Goal: Task Accomplishment & Management: Manage account settings

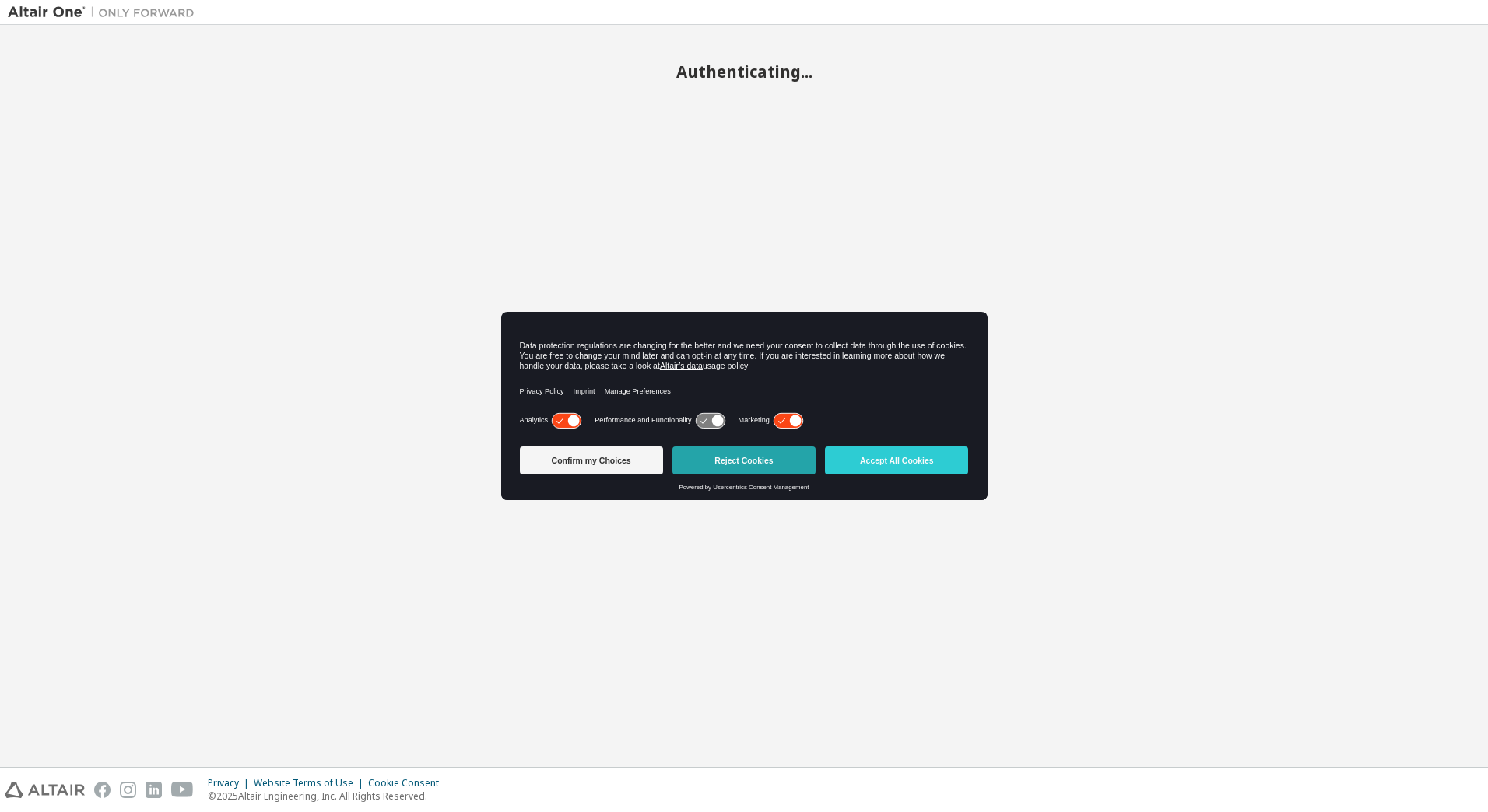
click at [733, 458] on button "Reject Cookies" at bounding box center [744, 460] width 143 height 28
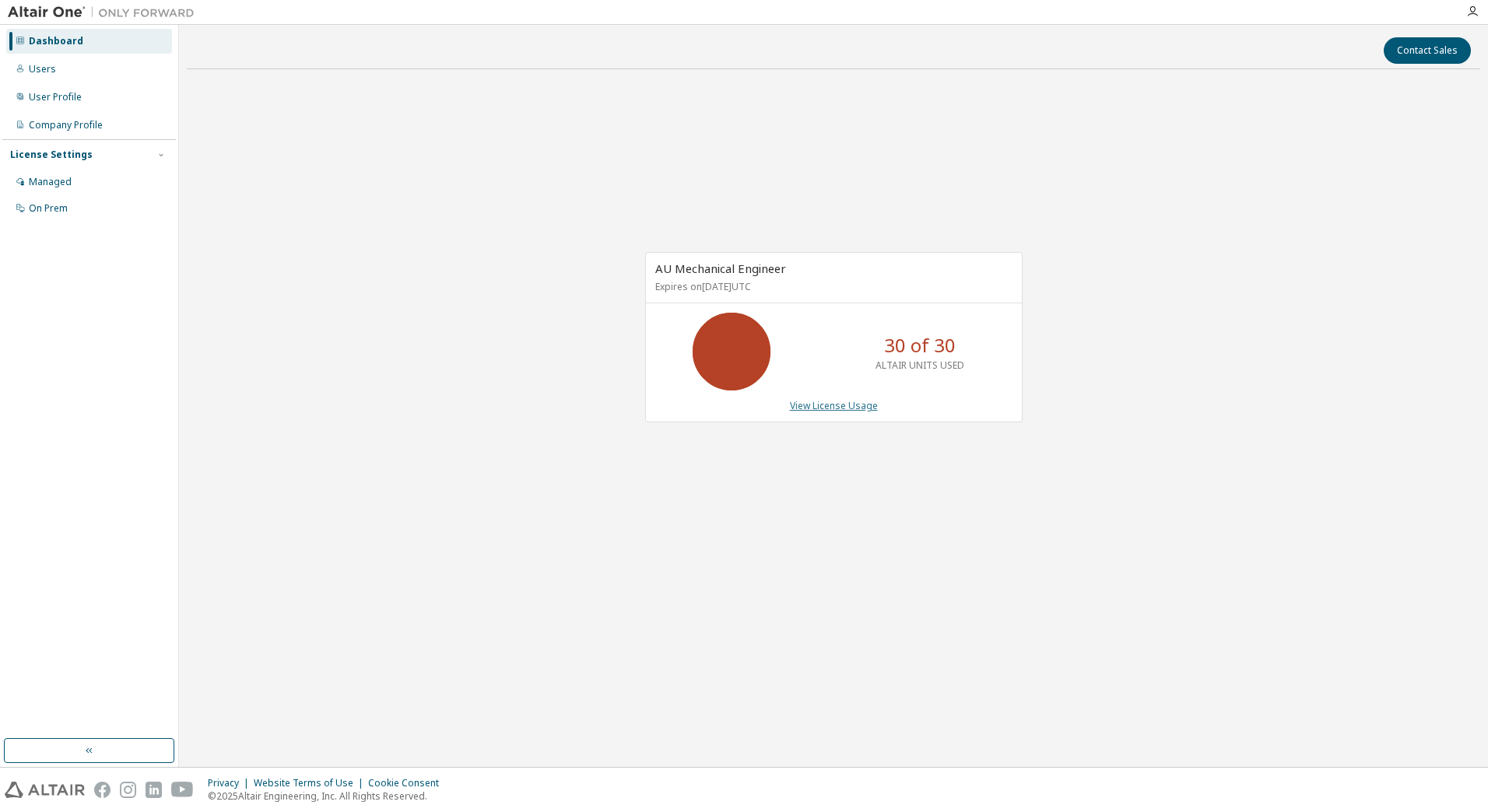
click at [827, 410] on link "View License Usage" at bounding box center [833, 406] width 88 height 13
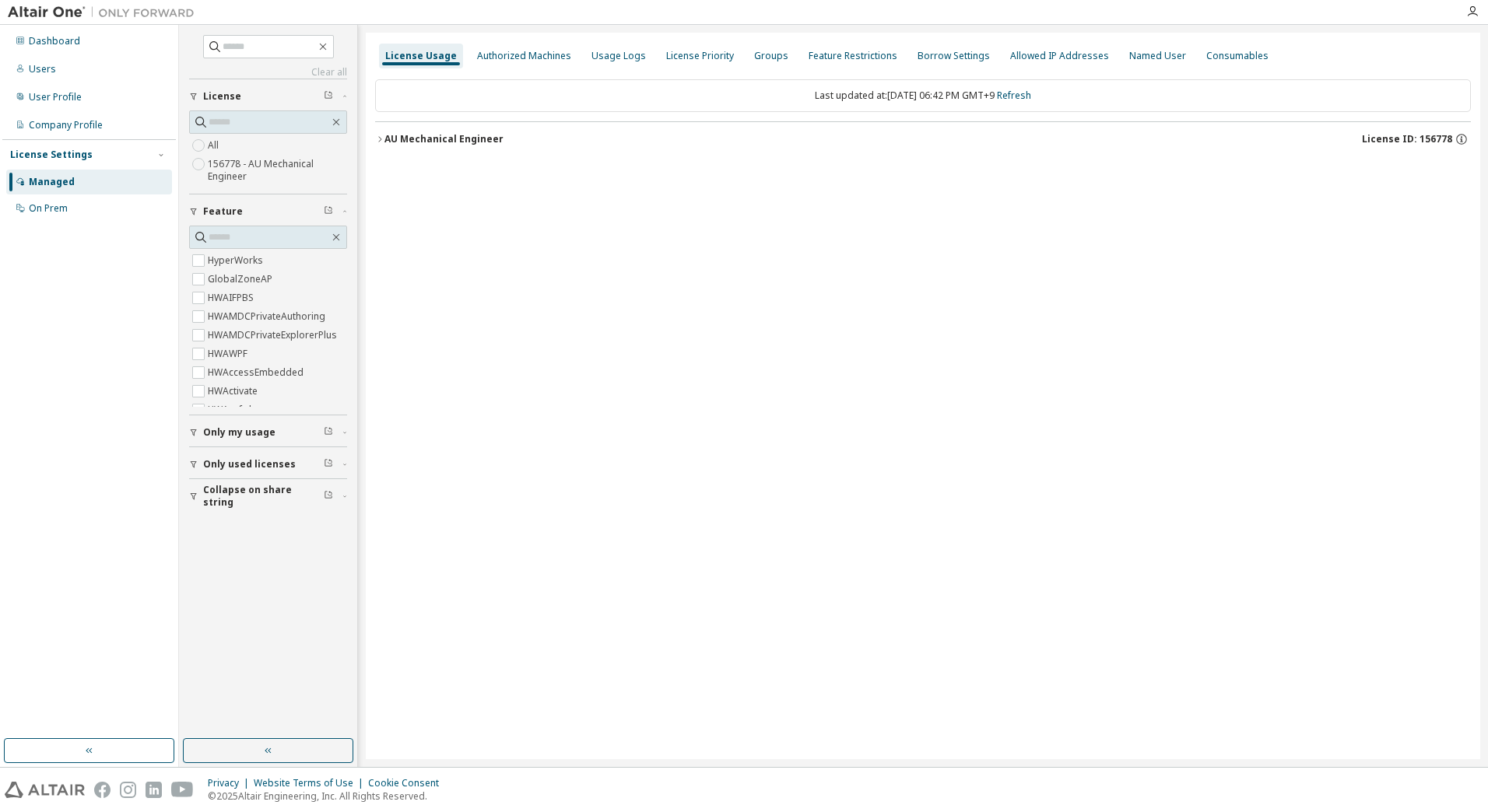
click at [381, 136] on icon "button" at bounding box center [380, 140] width 10 height 10
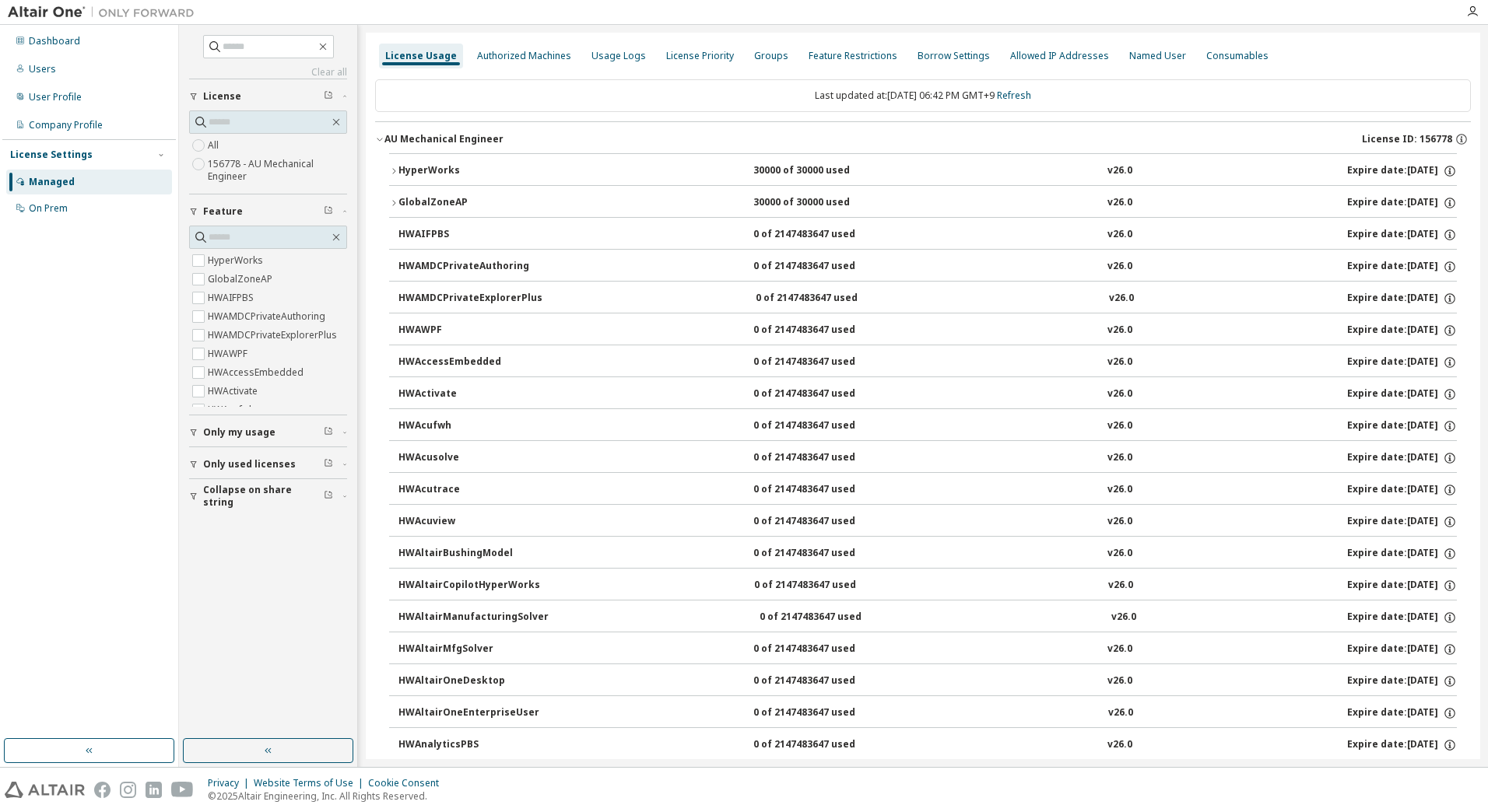
click at [381, 137] on icon "button" at bounding box center [380, 140] width 10 height 10
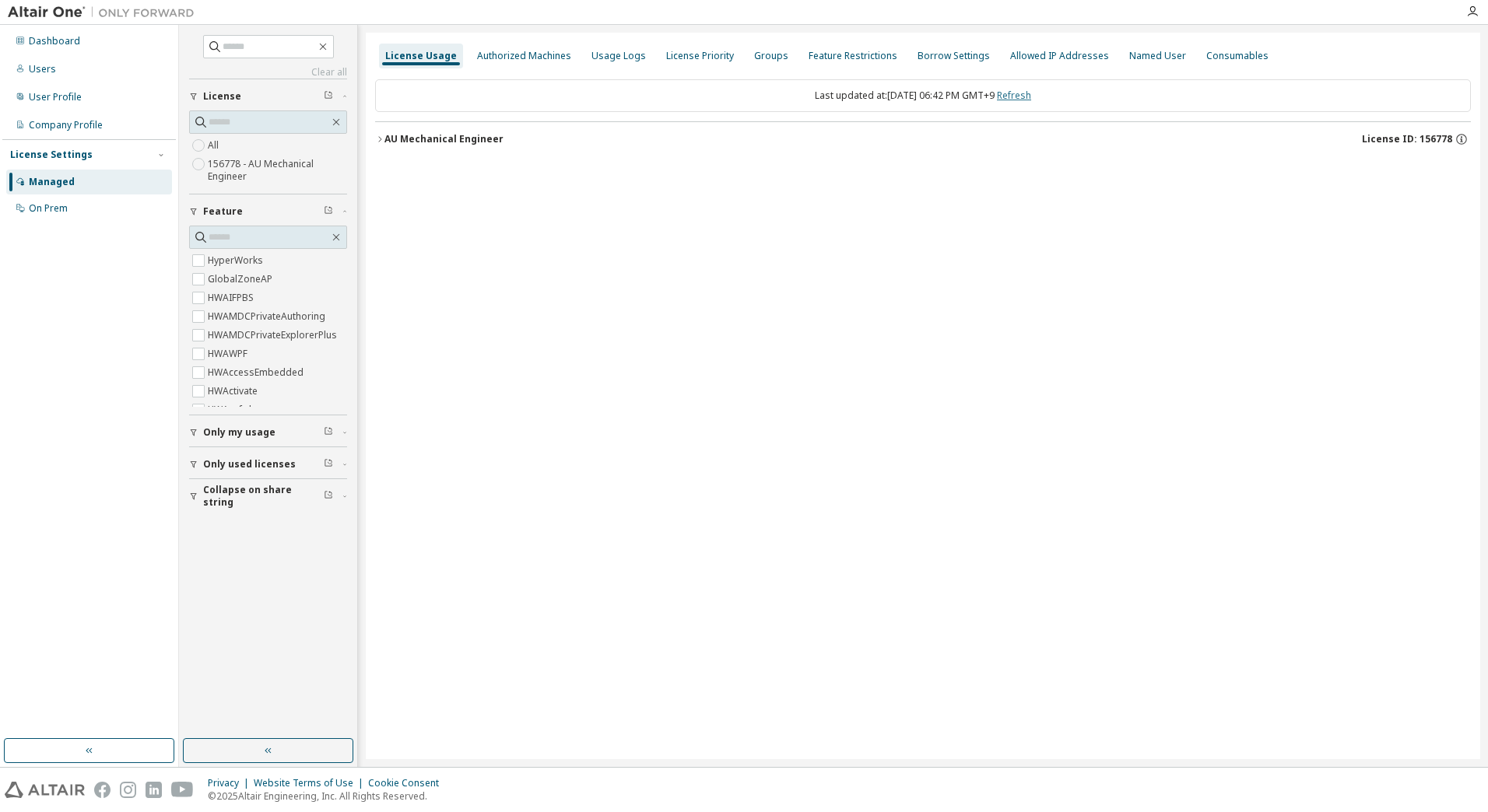
click at [1021, 91] on link "Refresh" at bounding box center [1013, 95] width 34 height 13
click at [383, 138] on icon "button" at bounding box center [380, 140] width 10 height 10
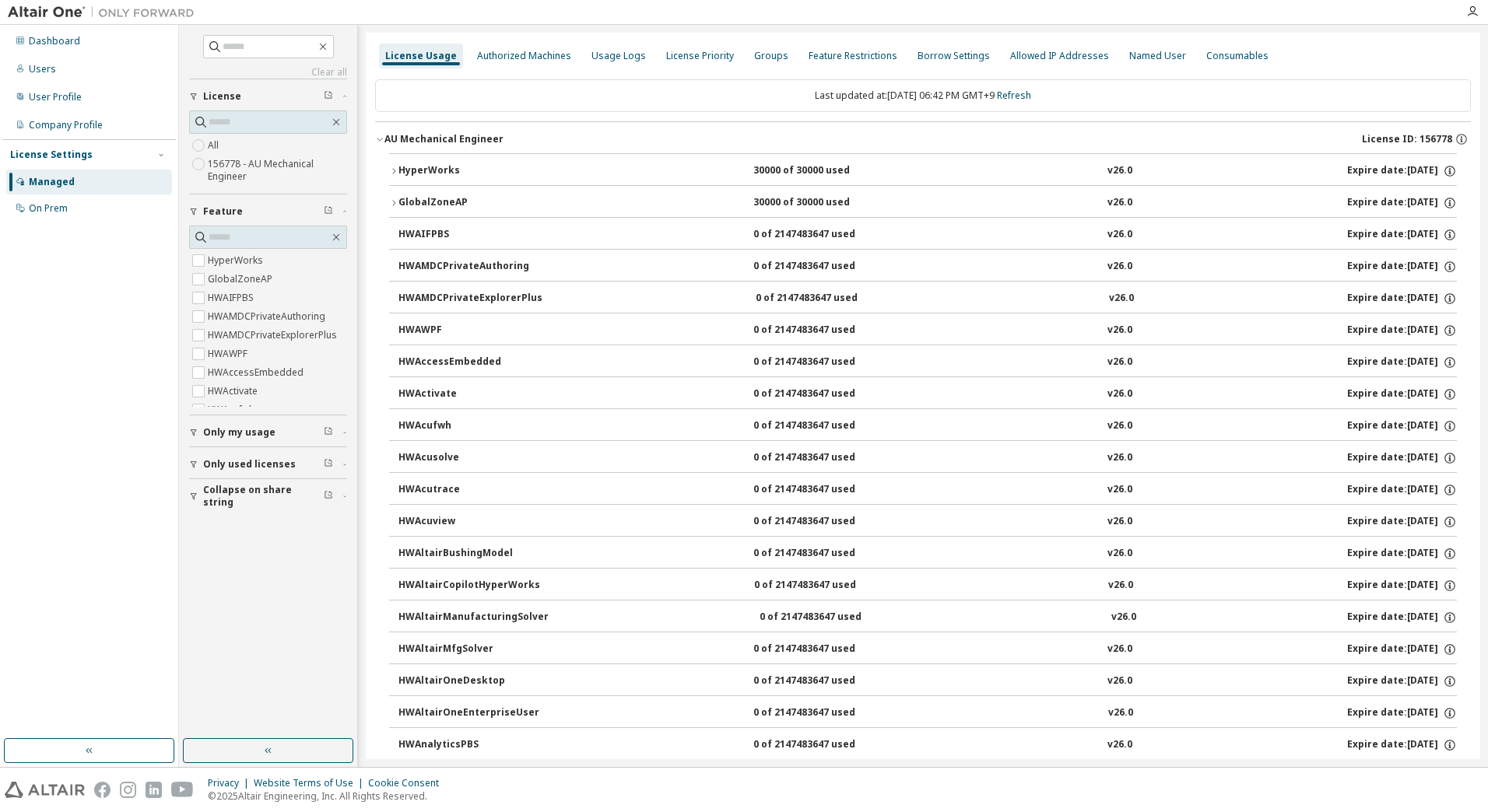
click at [394, 170] on icon "button" at bounding box center [394, 170] width 3 height 6
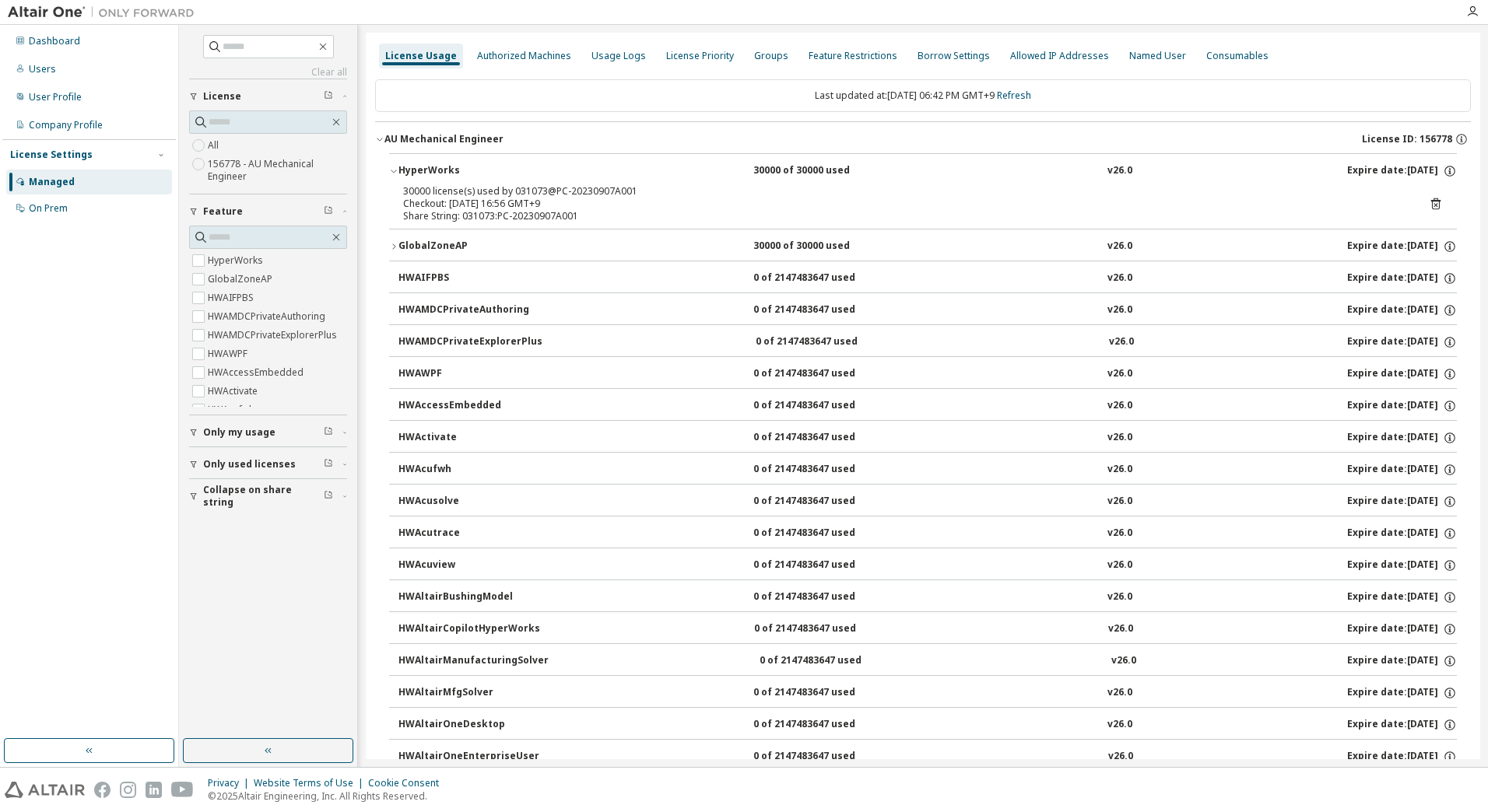
click at [394, 247] on icon "button" at bounding box center [394, 246] width 3 height 6
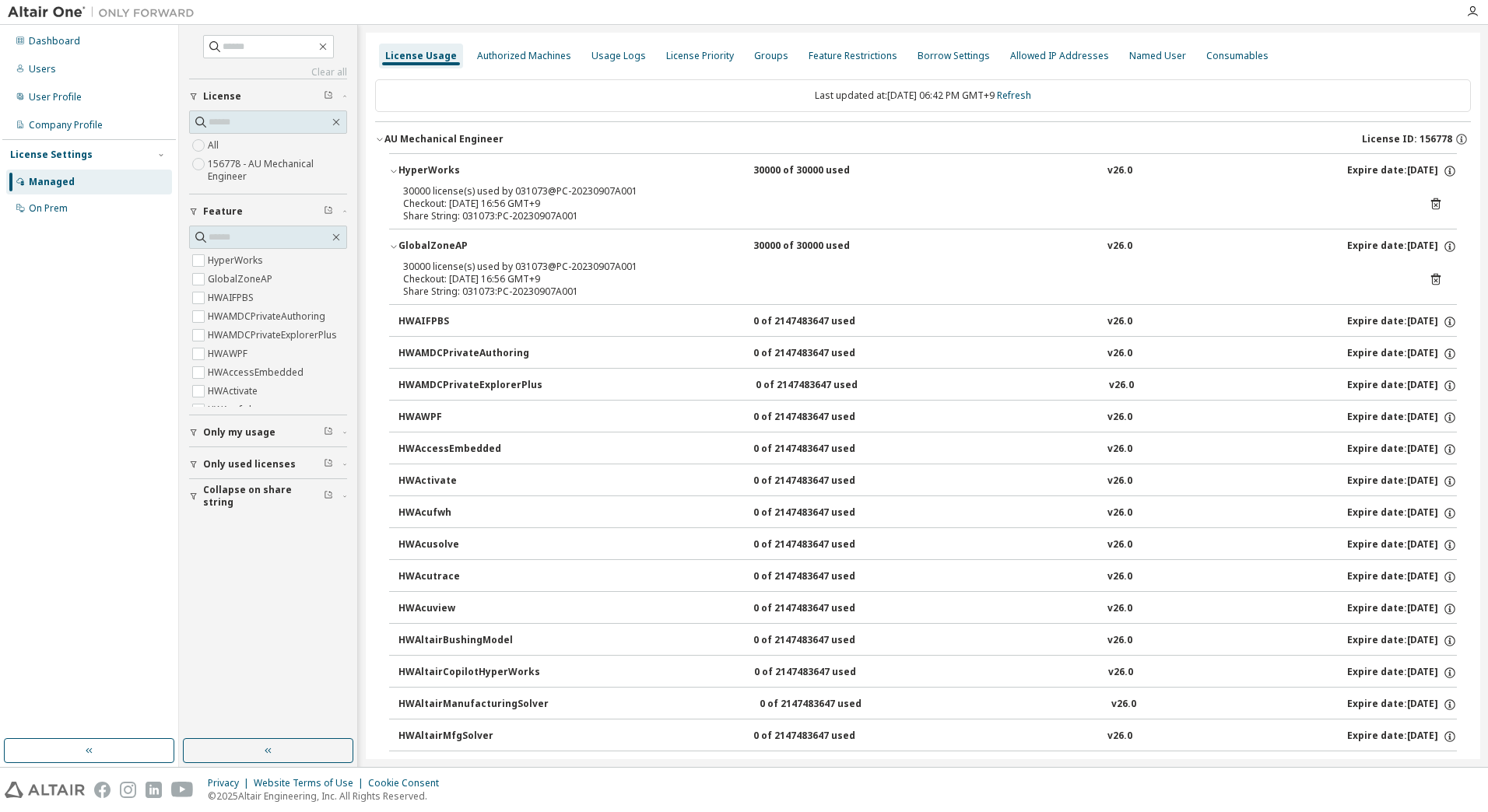
click at [1432, 203] on icon at bounding box center [1436, 204] width 10 height 11
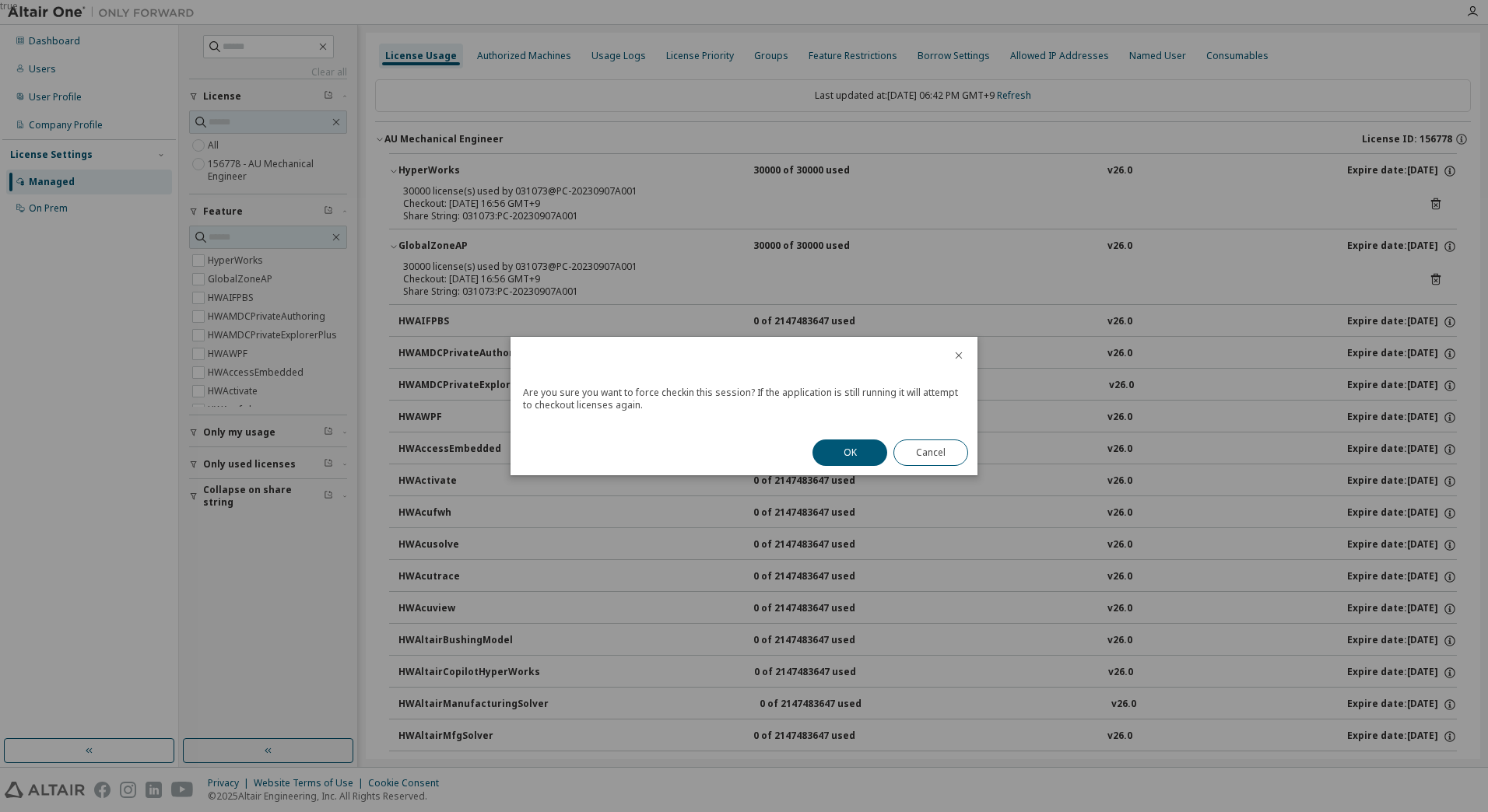
click at [837, 451] on button "OK" at bounding box center [849, 453] width 75 height 27
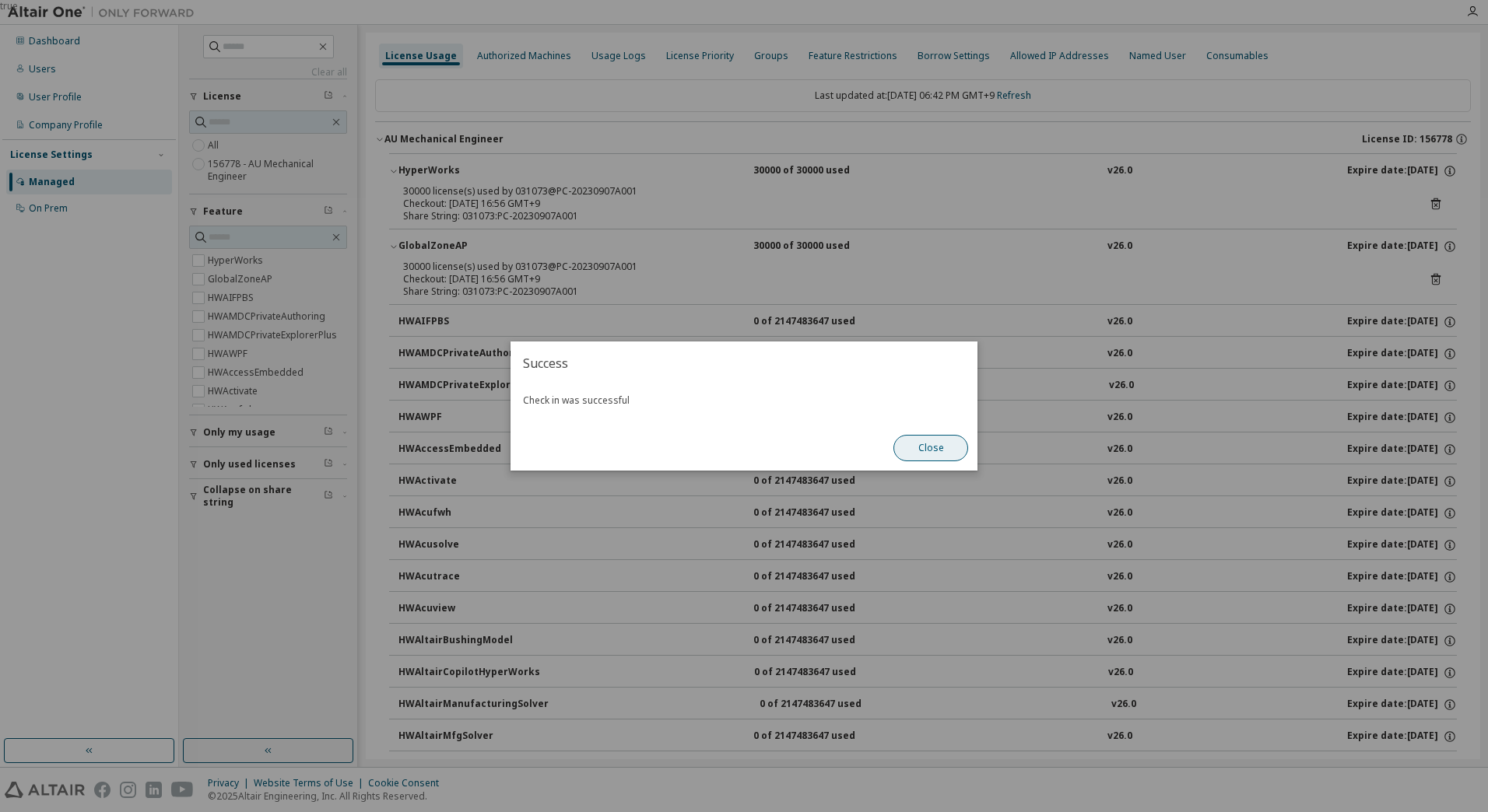
click at [927, 448] on button "Close" at bounding box center [931, 448] width 75 height 27
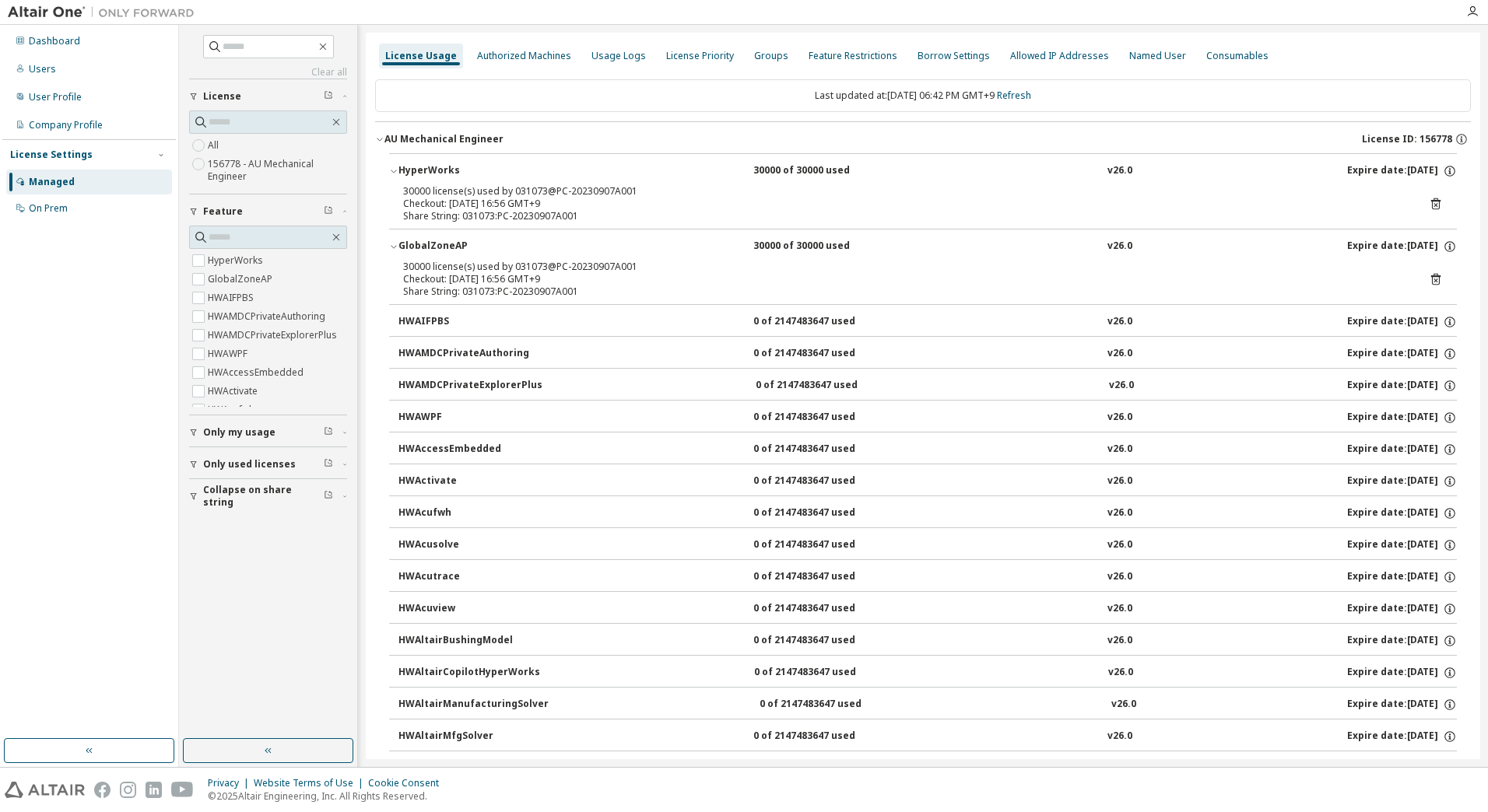
click at [394, 173] on icon "button" at bounding box center [393, 172] width 6 height 3
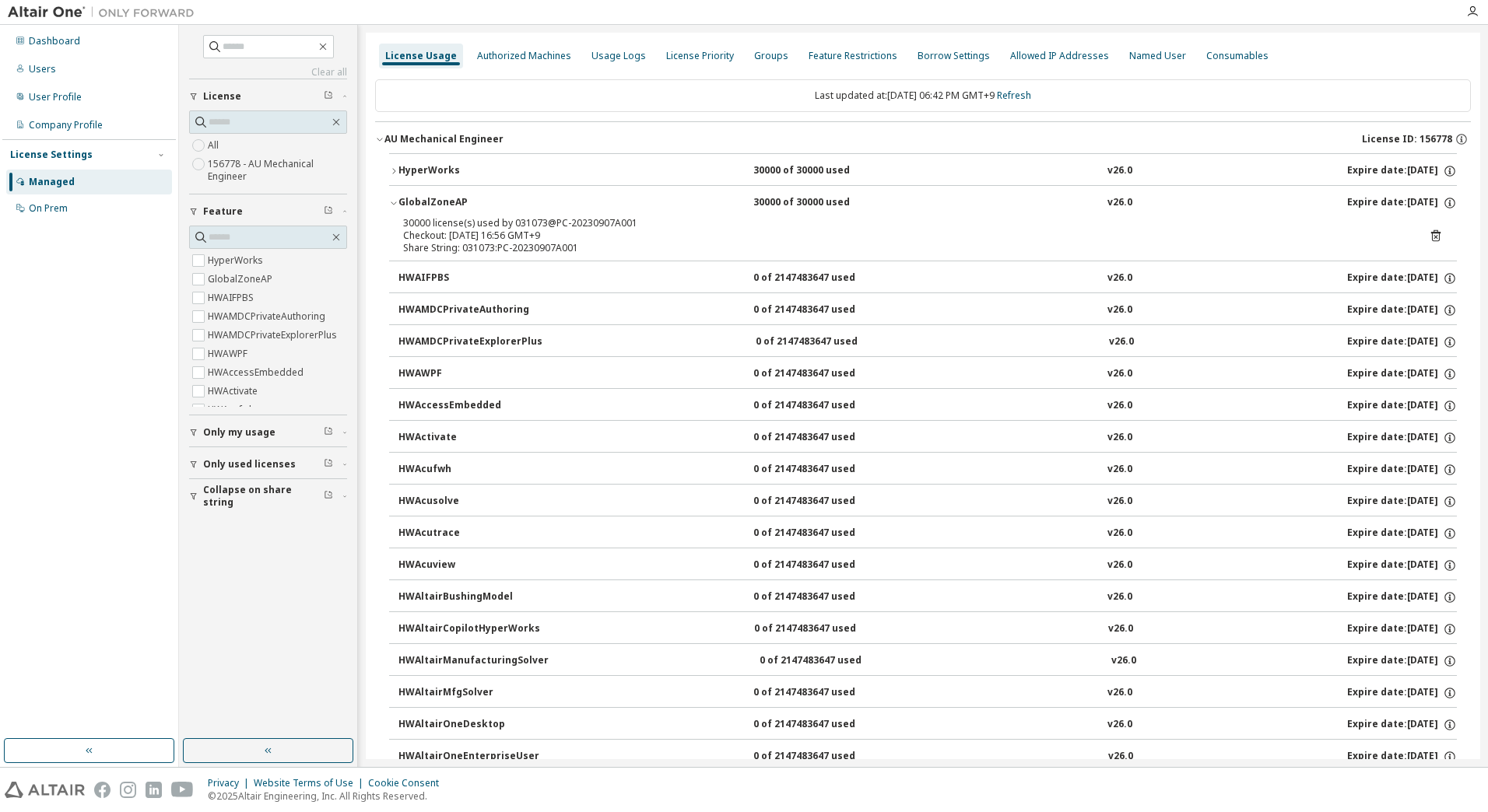
click at [402, 201] on div "GlobalZoneAP" at bounding box center [468, 203] width 140 height 14
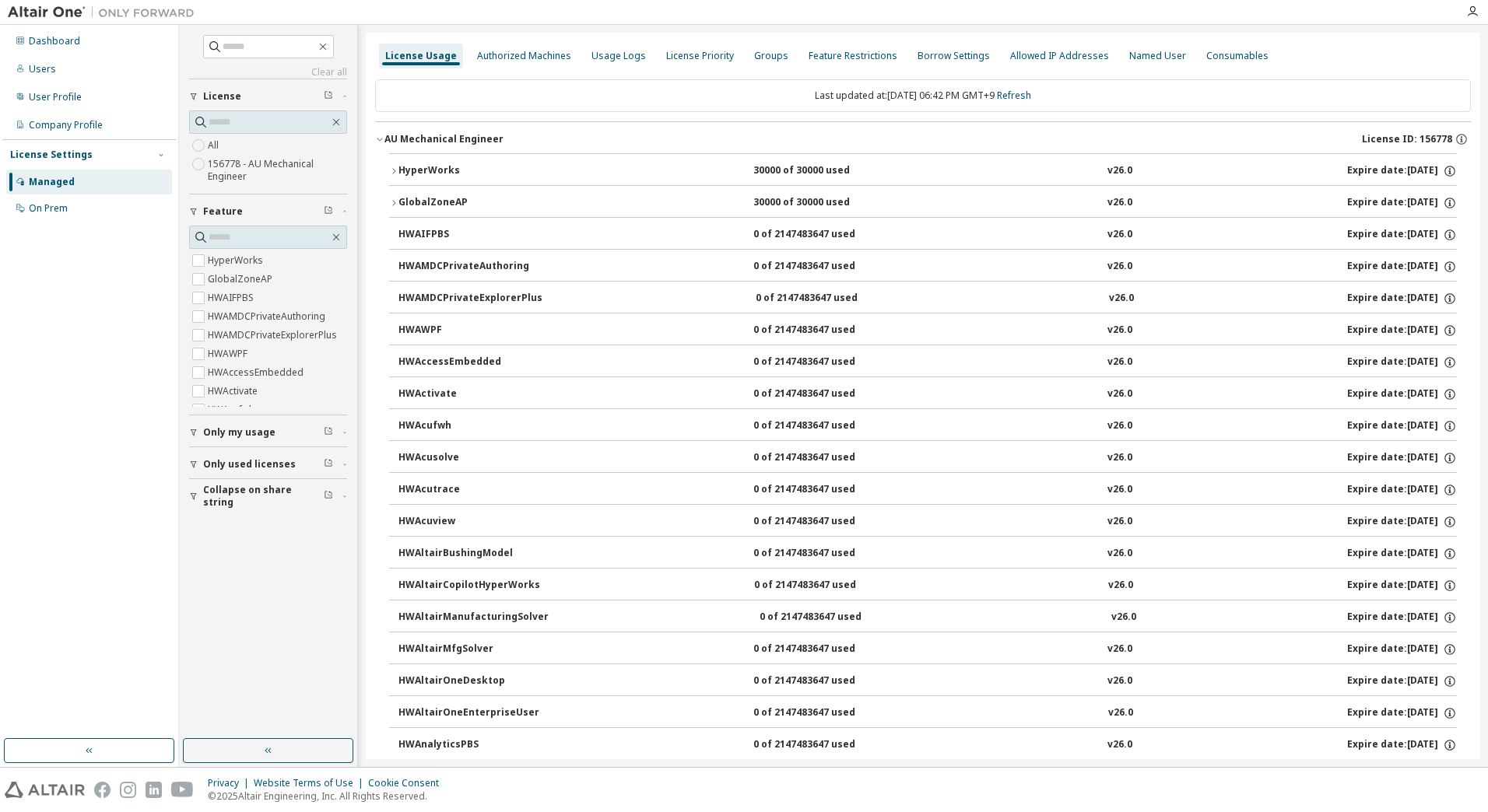
click at [389, 203] on icon "button" at bounding box center [394, 204] width 10 height 10
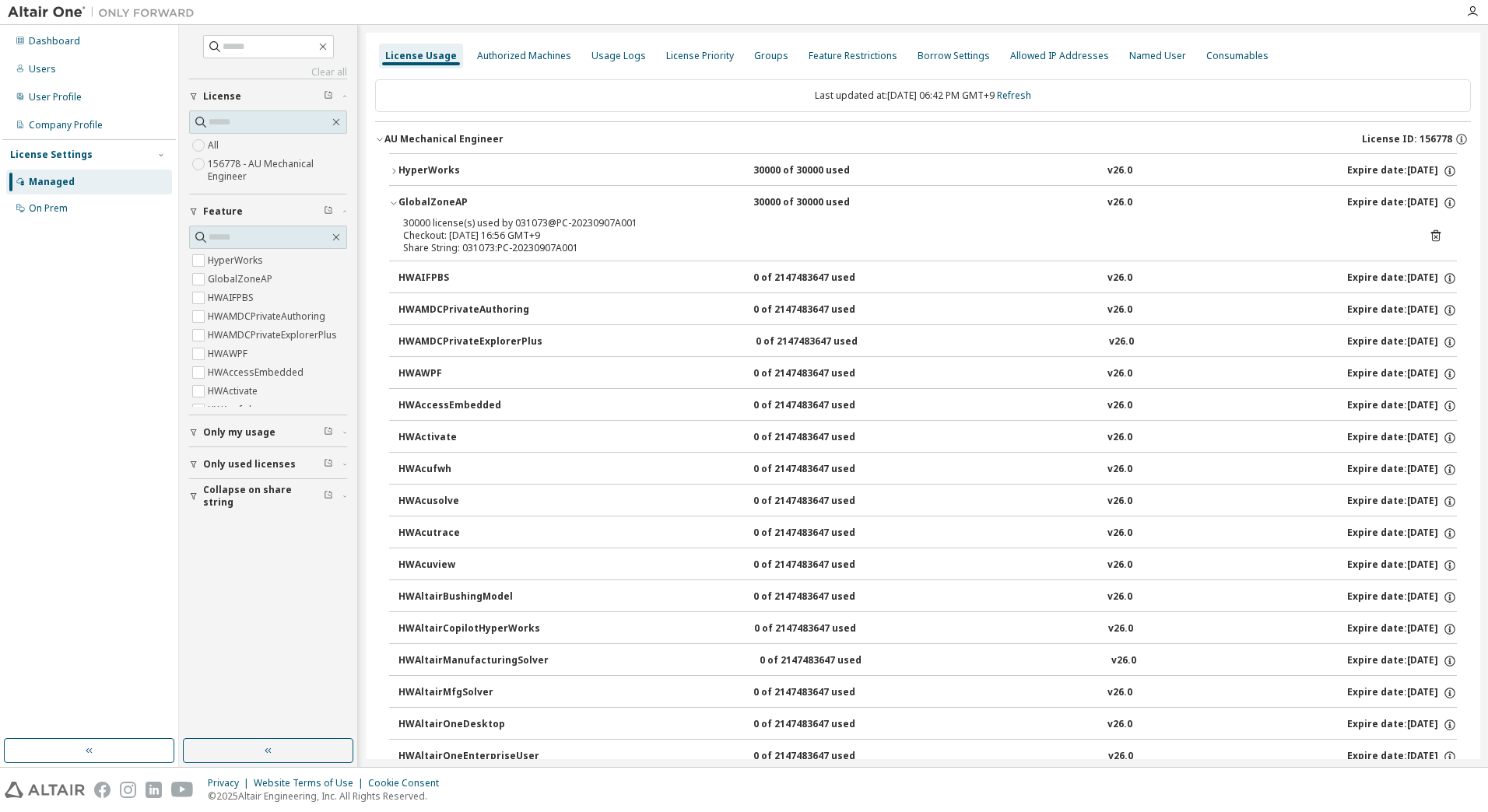
click at [397, 165] on button "HyperWorks 30000 of 30000 used v26.0 Expire date: 2025-11-20" at bounding box center [922, 171] width 1068 height 34
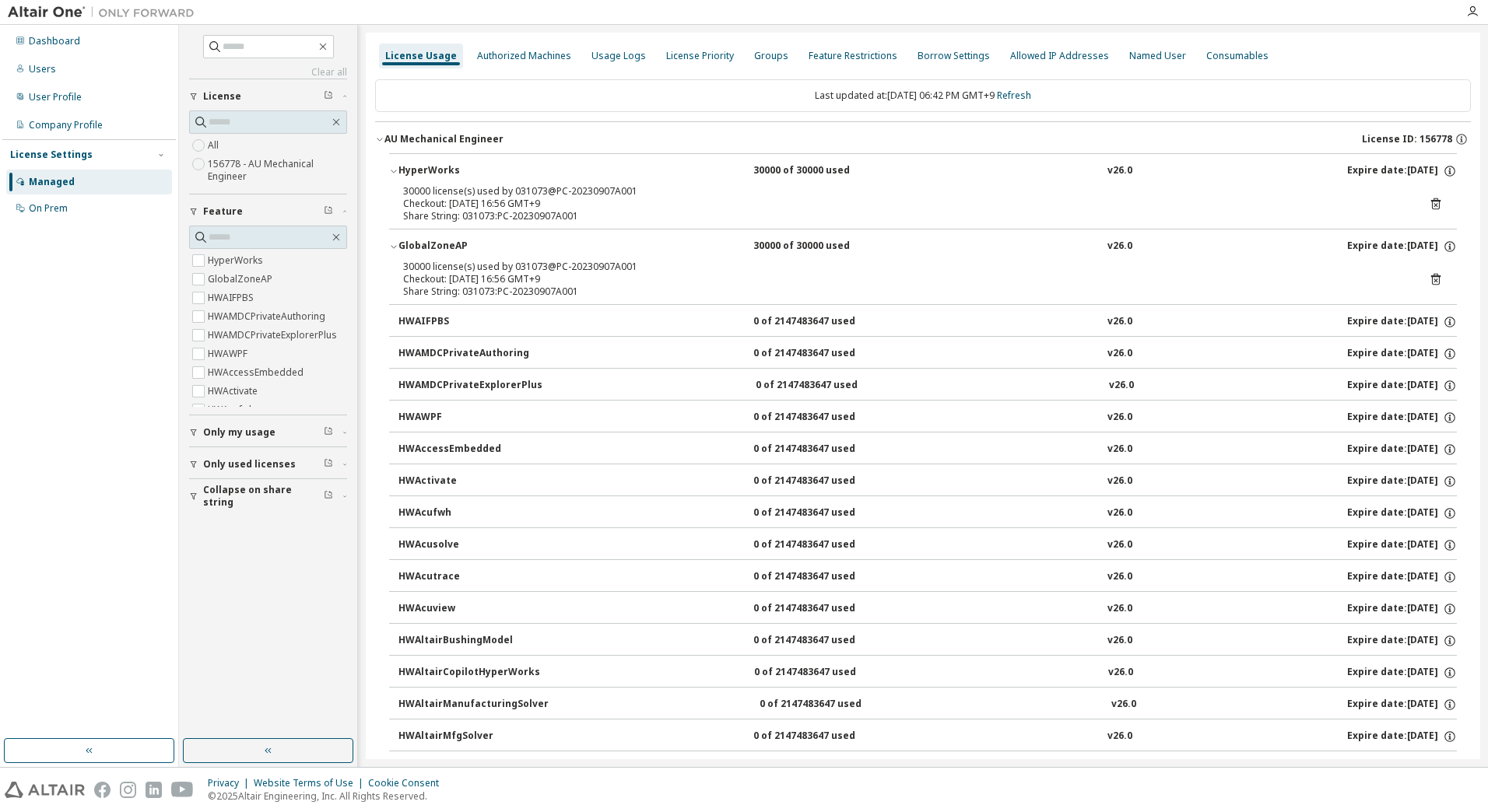
click at [1432, 277] on icon at bounding box center [1436, 280] width 10 height 11
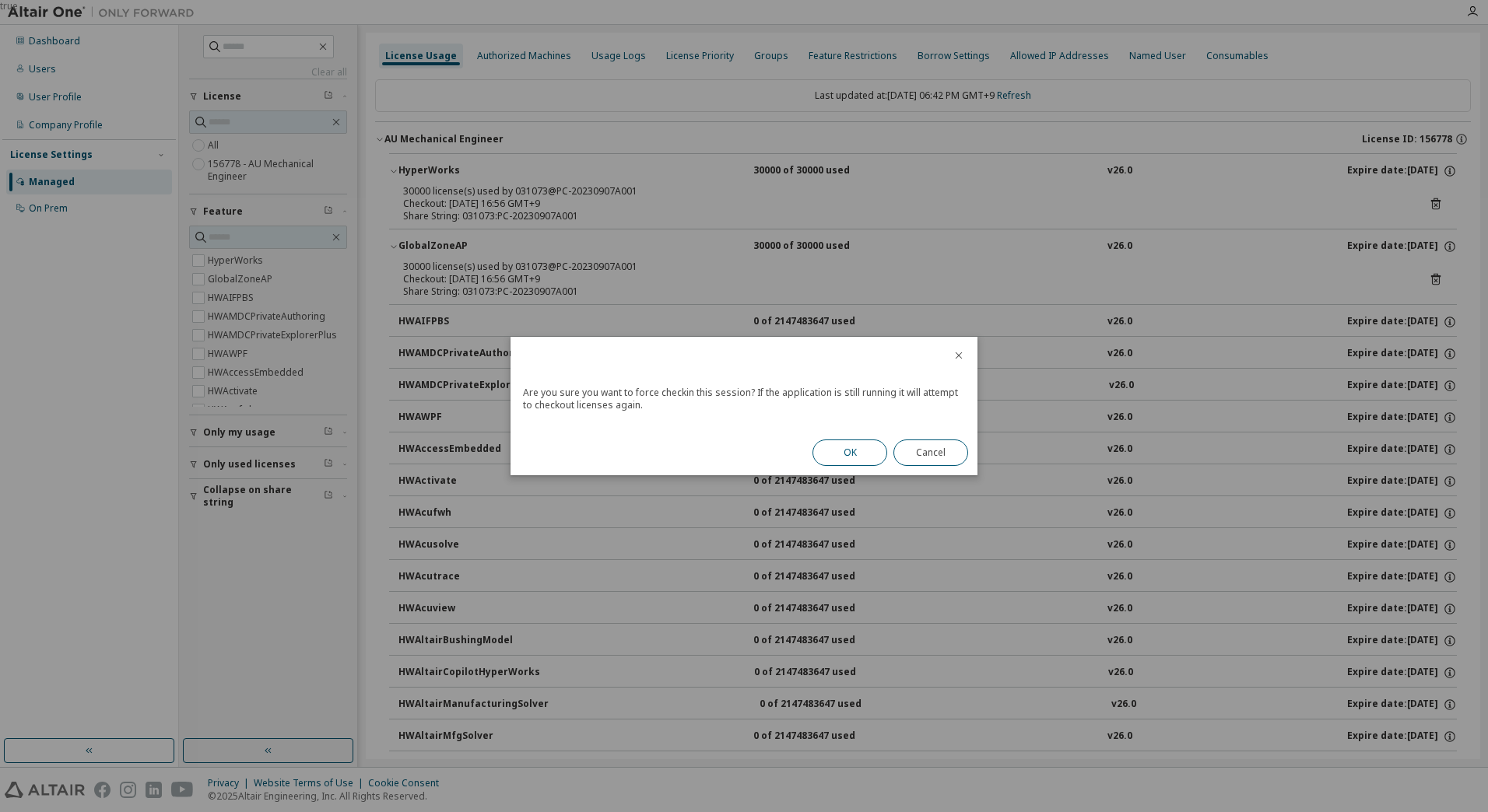
click at [845, 451] on button "OK" at bounding box center [849, 453] width 75 height 27
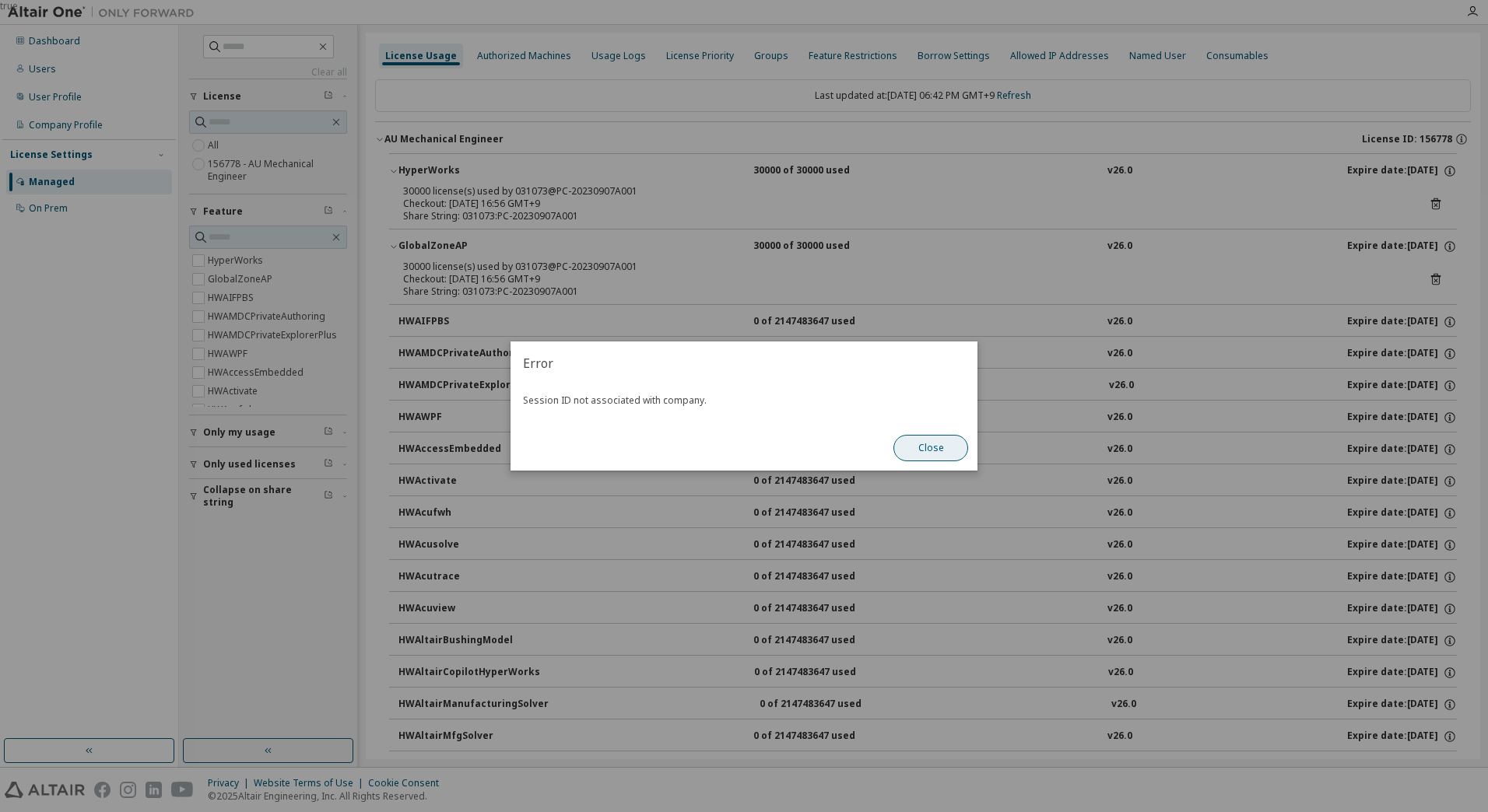
click at [935, 445] on button "Close" at bounding box center [931, 448] width 75 height 27
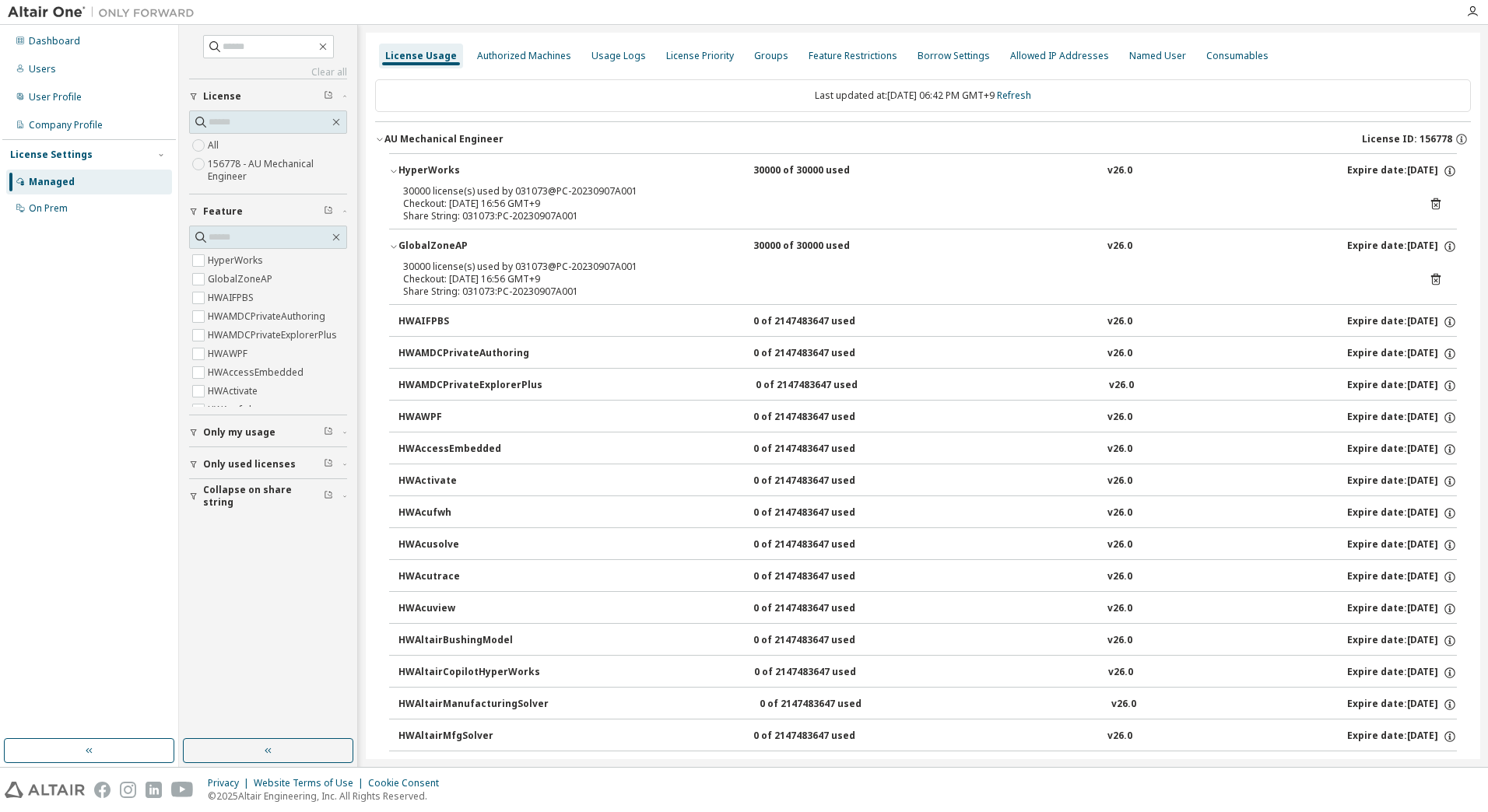
click at [451, 256] on button "GlobalZoneAP 30000 of 30000 used v26.0 Expire date: 2025-11-20" at bounding box center [922, 247] width 1068 height 34
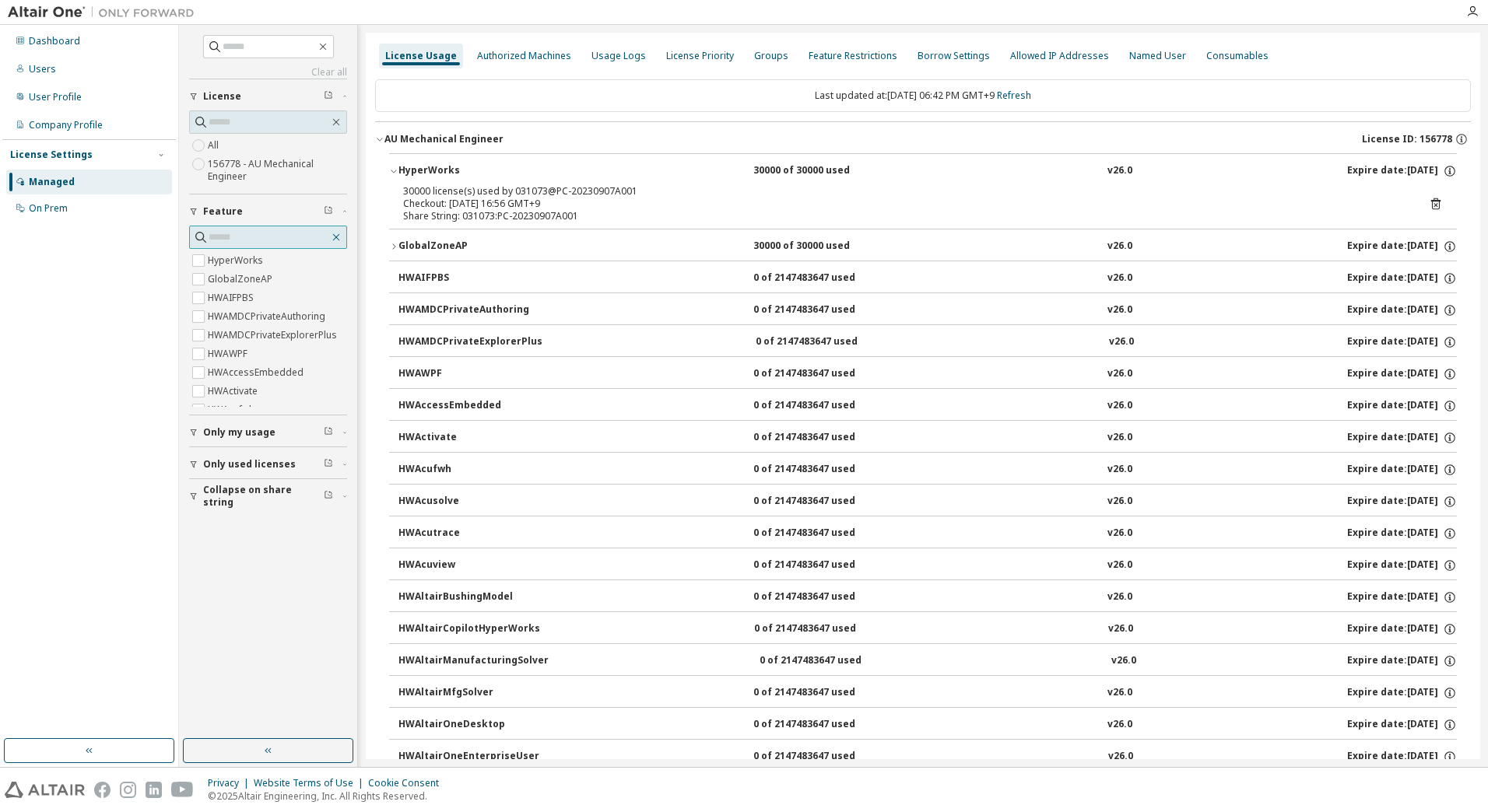
click at [337, 234] on icon "button" at bounding box center [336, 237] width 12 height 12
click at [346, 213] on icon "button" at bounding box center [345, 212] width 10 height 5
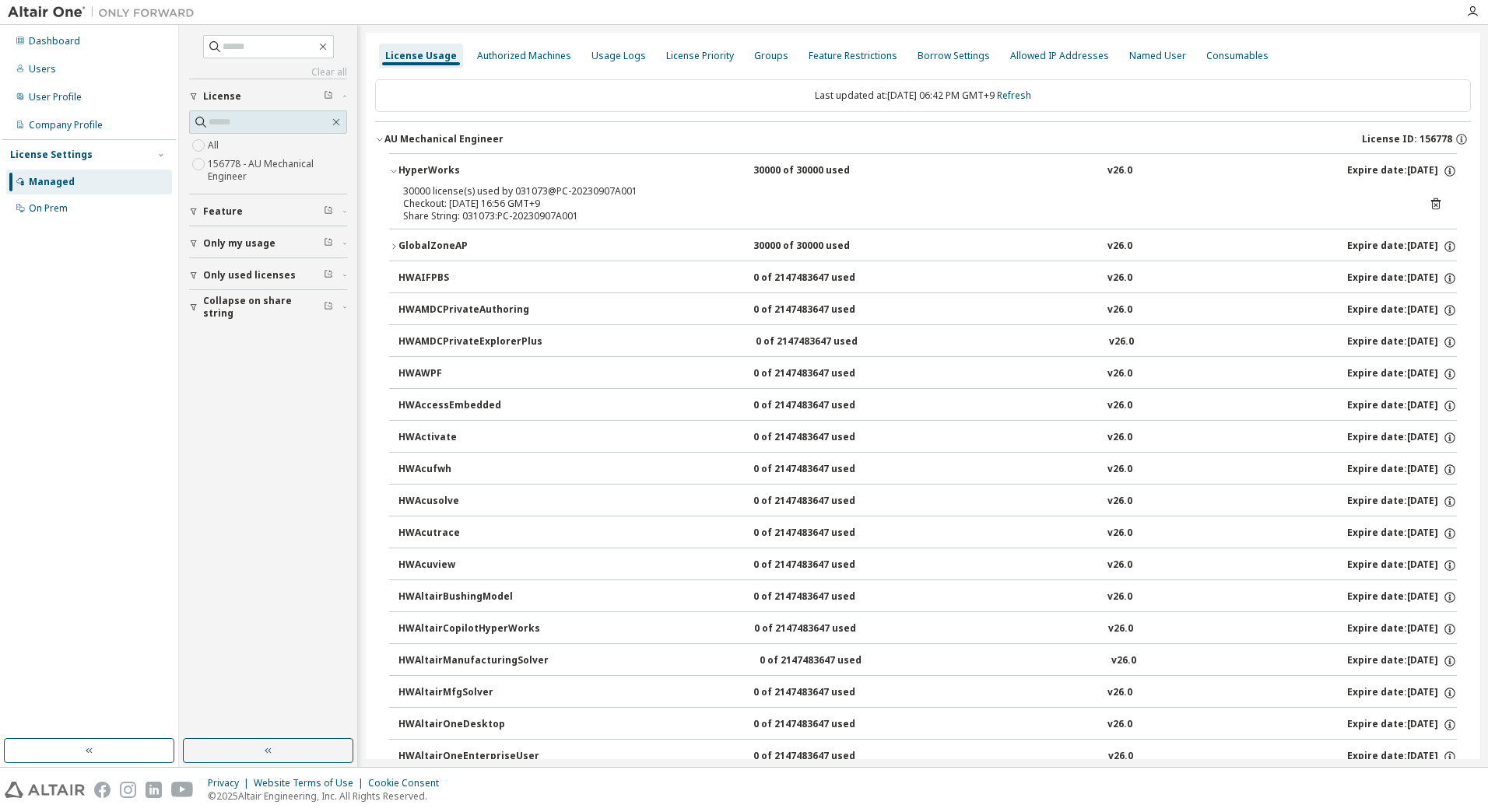
drag, startPoint x: 39, startPoint y: 168, endPoint x: 40, endPoint y: 178, distance: 10.0
click at [39, 170] on div "License Settings Managed On Prem" at bounding box center [89, 181] width 174 height 84
click at [41, 180] on div "Managed" at bounding box center [51, 182] width 46 height 12
click at [617, 56] on div "Usage Logs" at bounding box center [618, 55] width 54 height 12
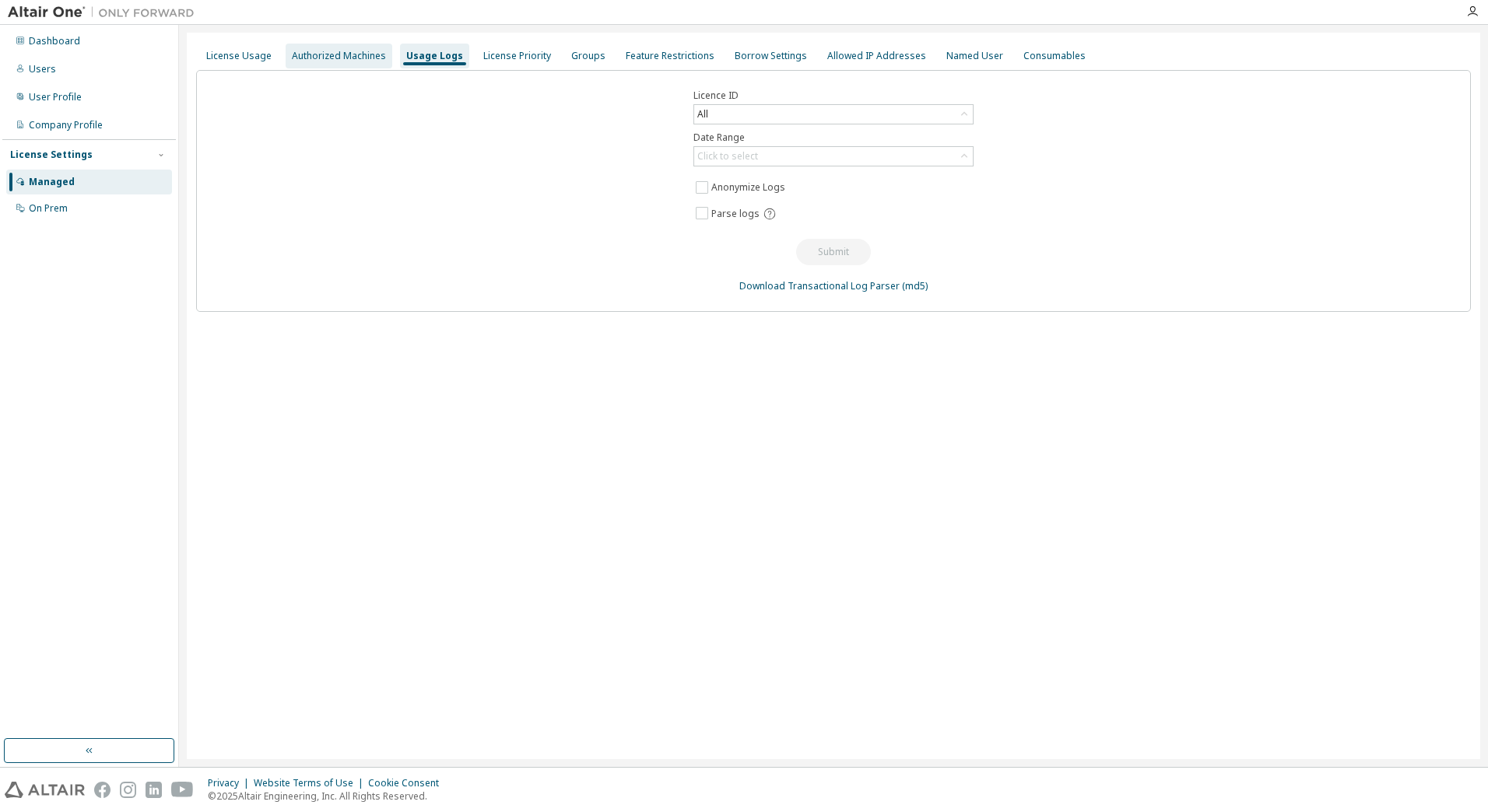
click at [299, 60] on div "Authorized Machines" at bounding box center [339, 55] width 94 height 12
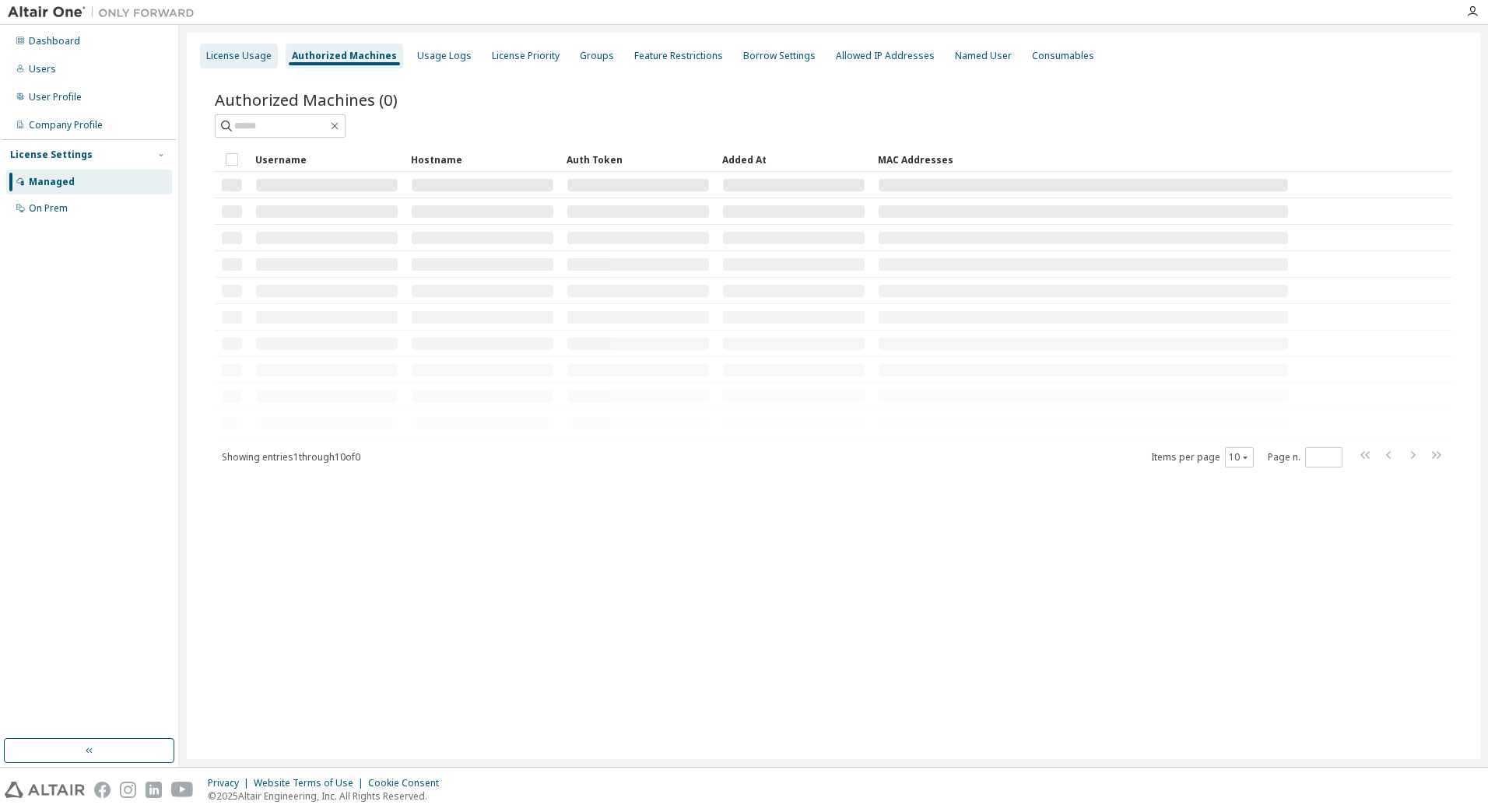
click at [251, 54] on div "License Usage" at bounding box center [239, 55] width 66 height 12
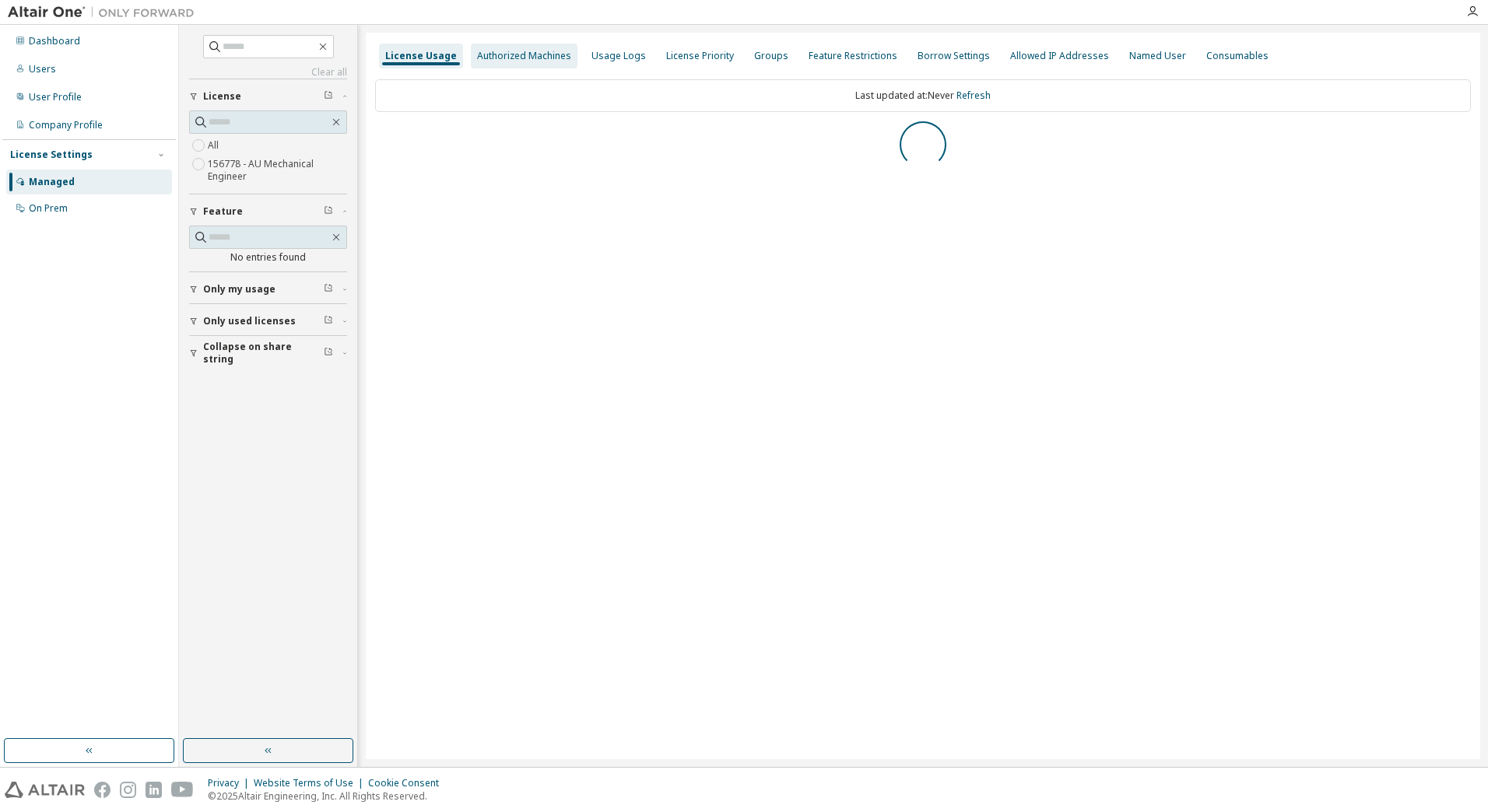
click at [516, 67] on div "Authorized Machines" at bounding box center [523, 56] width 106 height 25
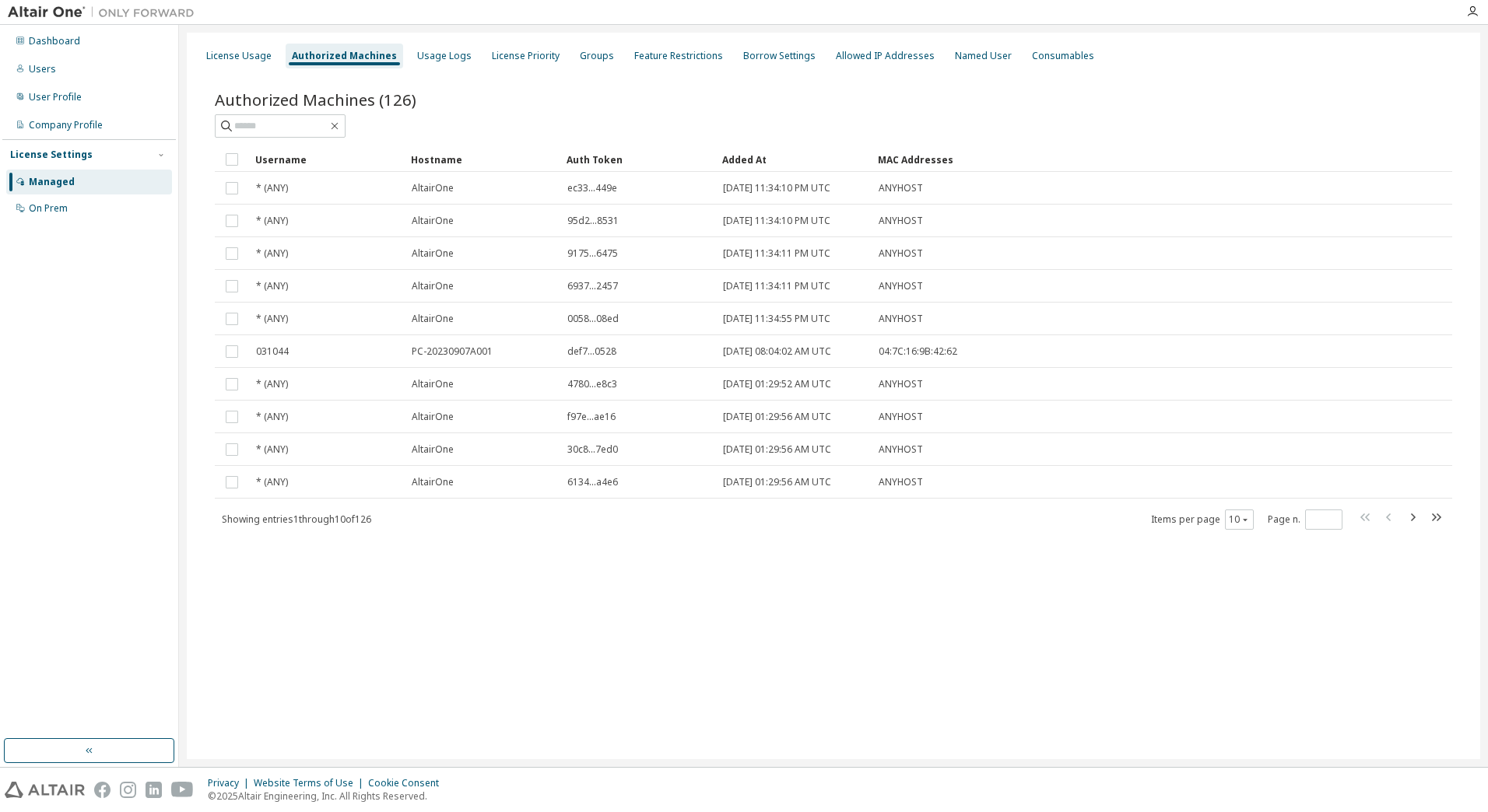
click at [696, 567] on div "Authorized Machines (126) Clear Load Save Save As Field Operator Value Select f…" at bounding box center [833, 320] width 1275 height 501
click at [249, 54] on div "License Usage" at bounding box center [239, 55] width 66 height 12
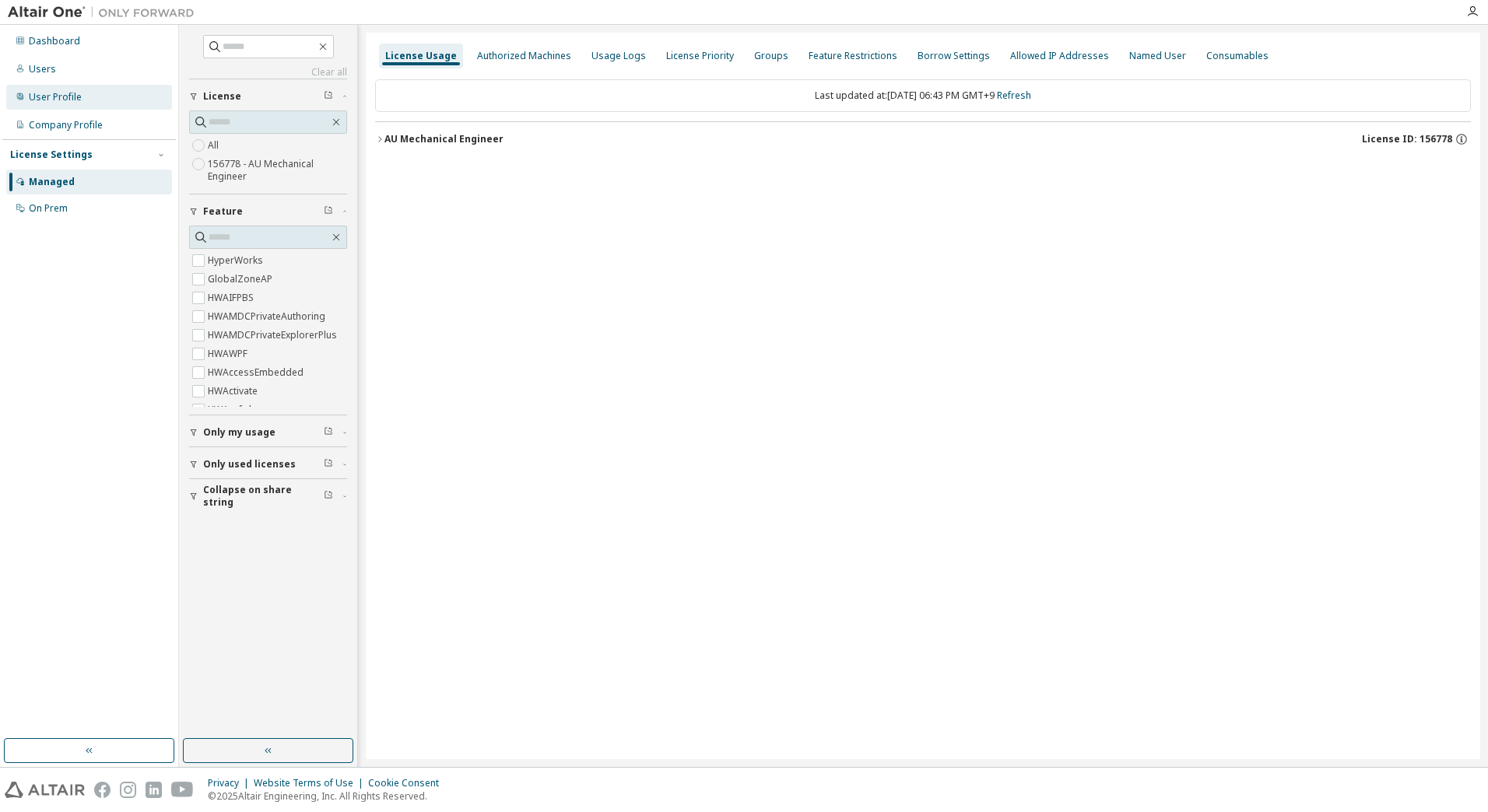
click at [63, 85] on div "User Profile" at bounding box center [89, 97] width 166 height 25
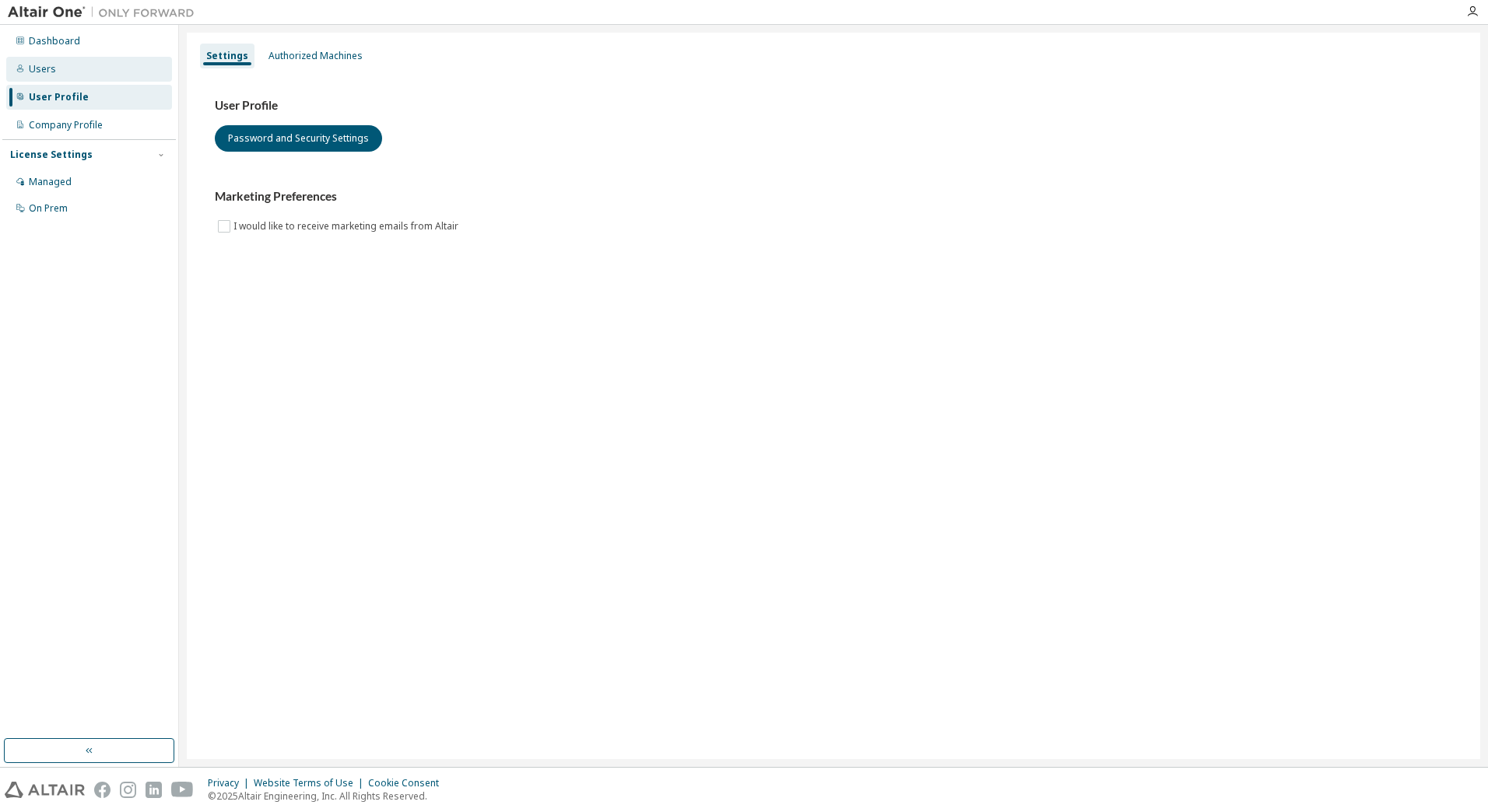
click at [39, 66] on div "Users" at bounding box center [42, 69] width 28 height 12
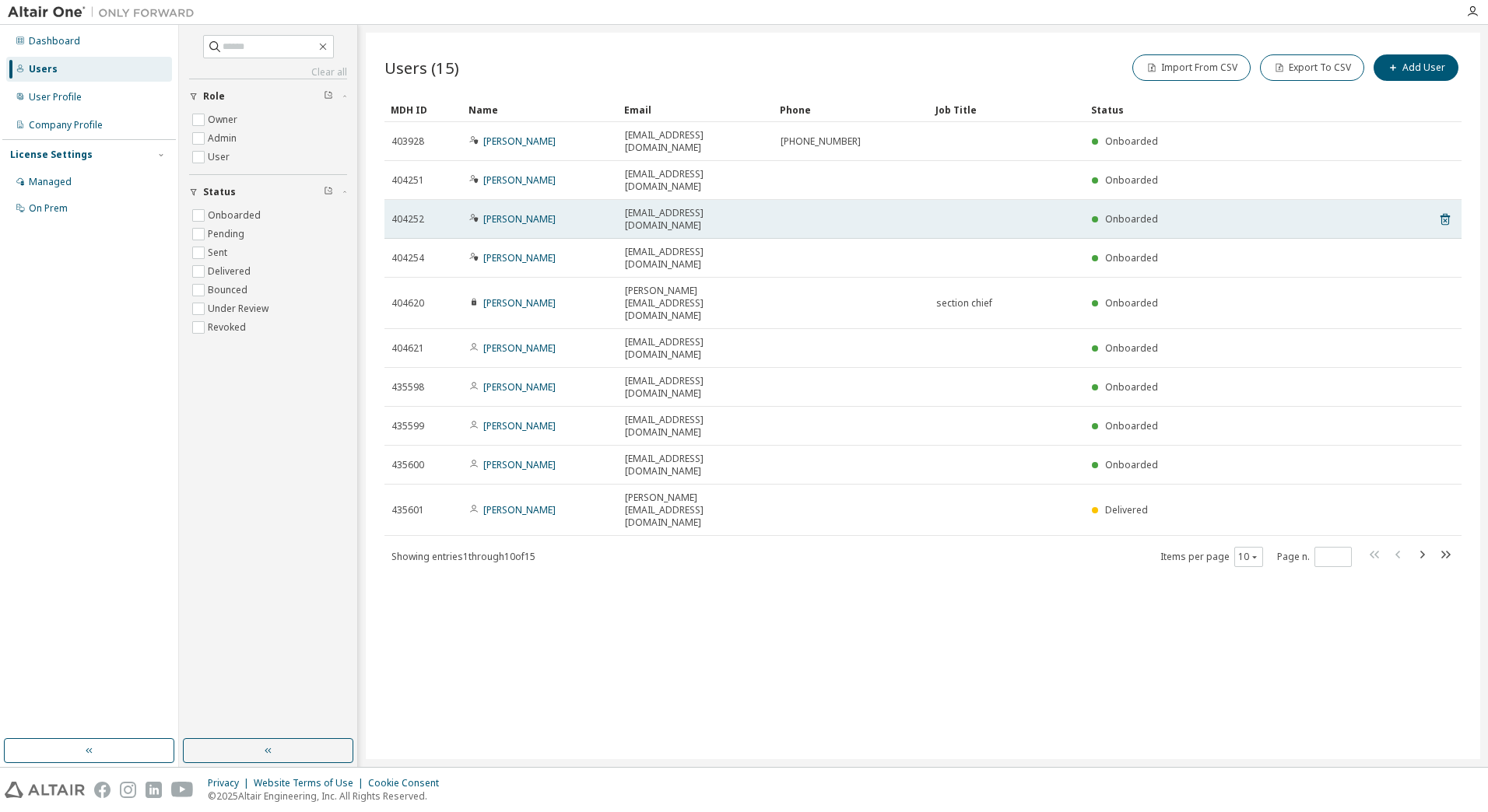
click at [1097, 217] on span at bounding box center [1094, 220] width 6 height 6
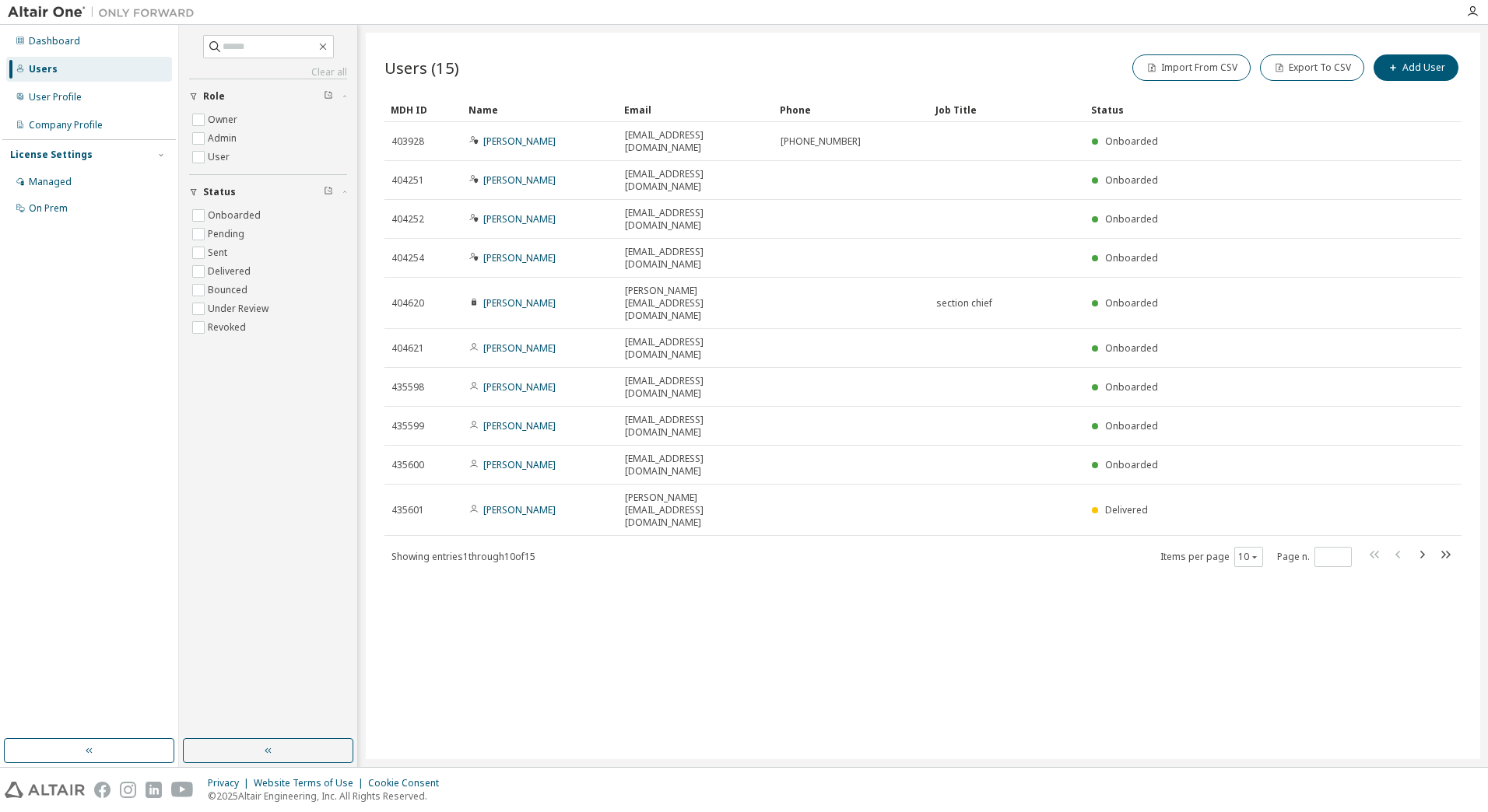
click at [693, 536] on div "Users (15) Import From CSV Export To CSV Add User Clear Load Save Save As Field…" at bounding box center [922, 396] width 1114 height 727
click at [62, 102] on div "User Profile" at bounding box center [54, 97] width 53 height 12
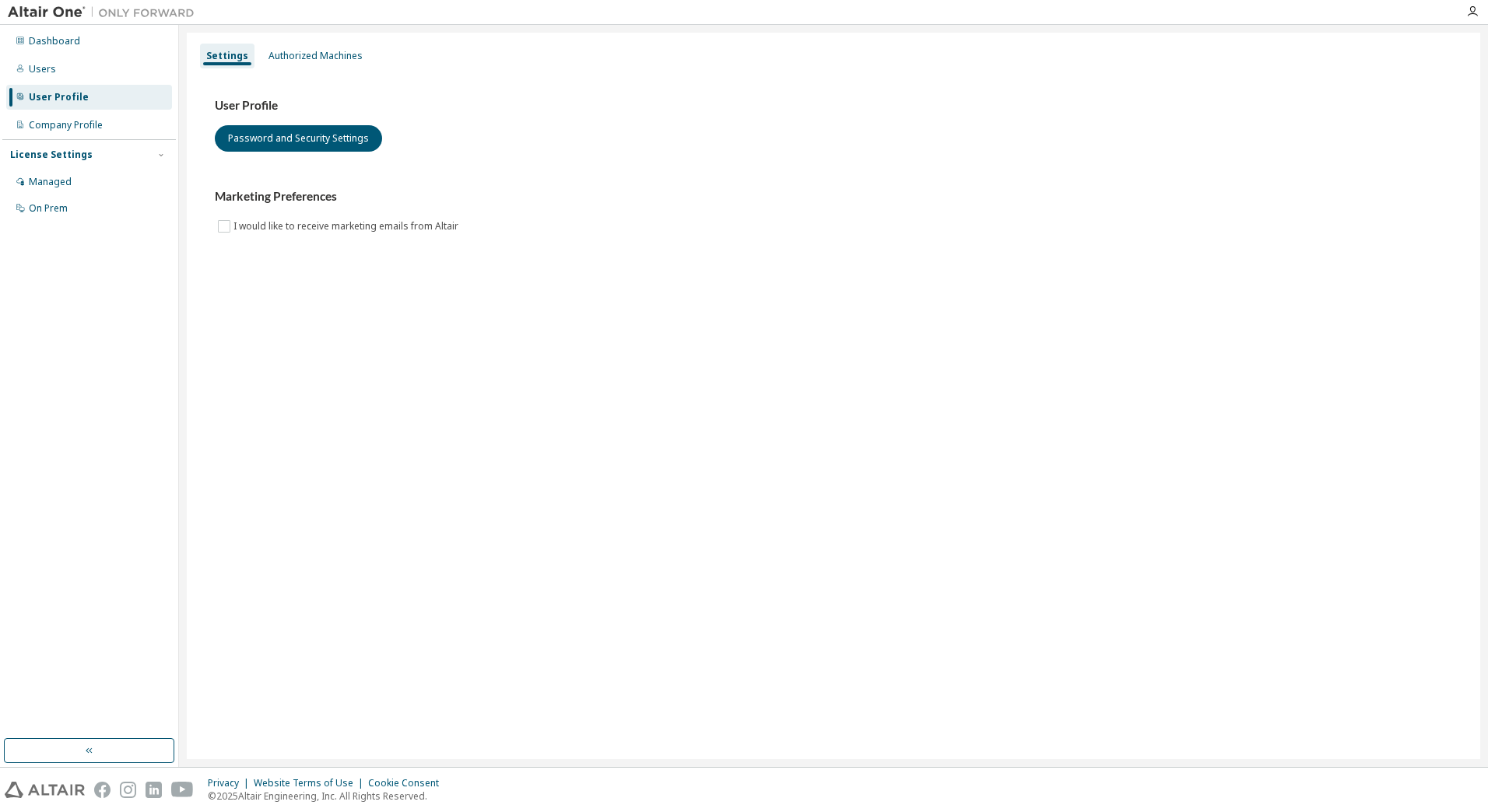
click at [238, 58] on div "Settings" at bounding box center [227, 55] width 42 height 12
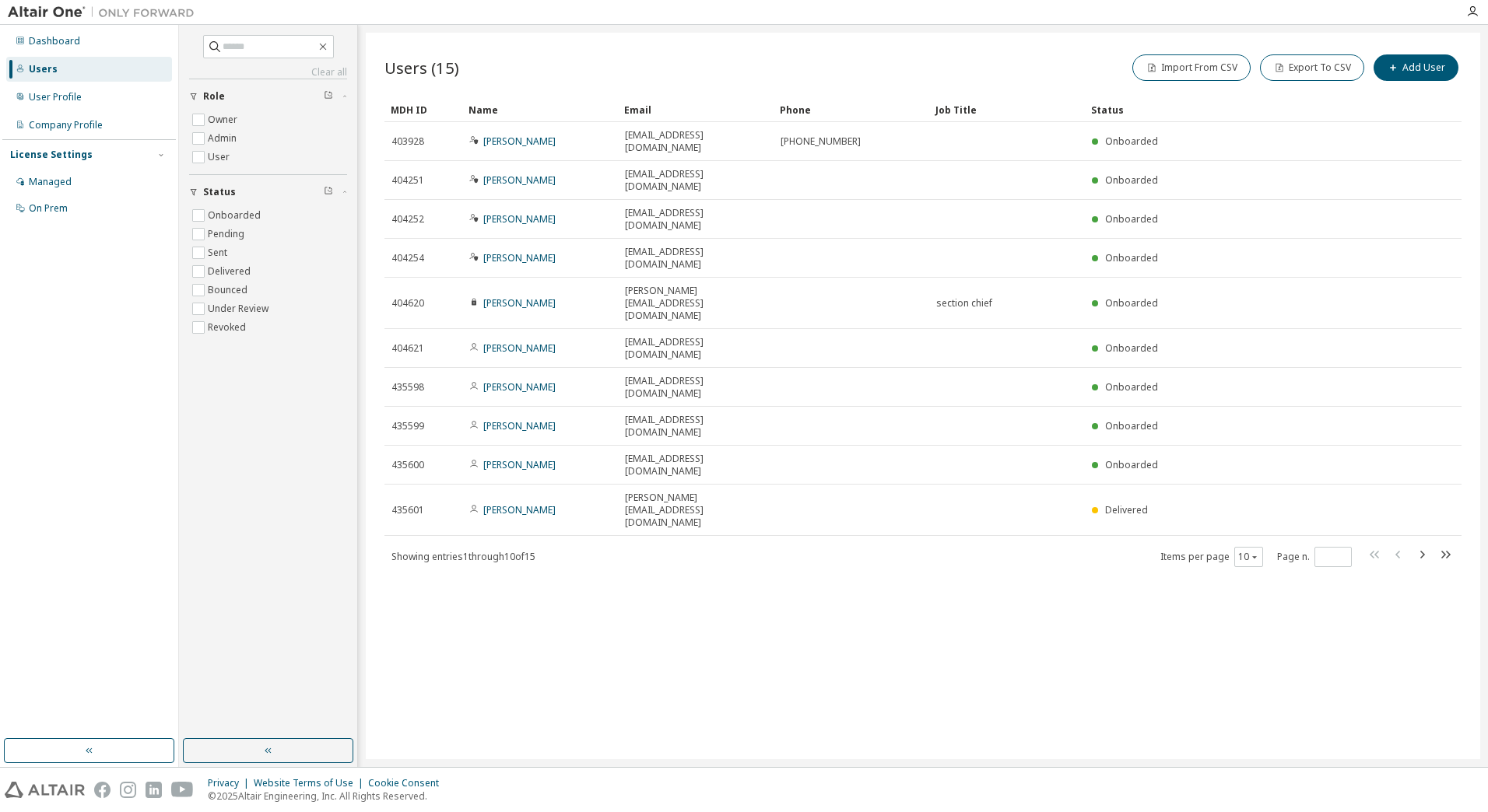
click at [97, 281] on div "Dashboard Users User Profile Company Profile License Settings Managed On Prem" at bounding box center [89, 382] width 174 height 710
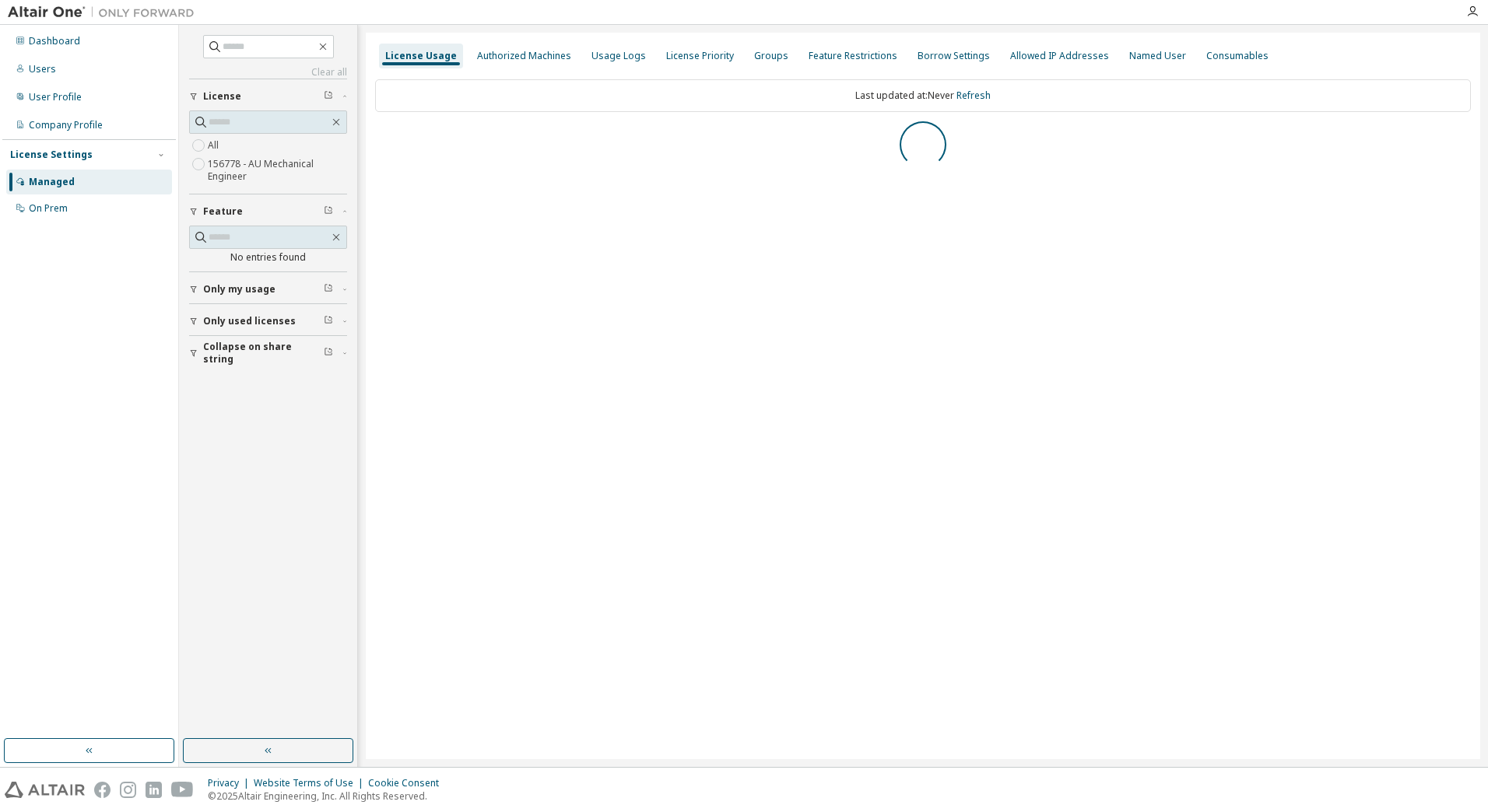
click at [87, 269] on div "Dashboard Users User Profile Company Profile License Settings Managed On Prem" at bounding box center [89, 382] width 174 height 710
click at [198, 276] on div "HyperWorks" at bounding box center [268, 251] width 158 height 52
click at [378, 136] on icon "button" at bounding box center [380, 140] width 10 height 10
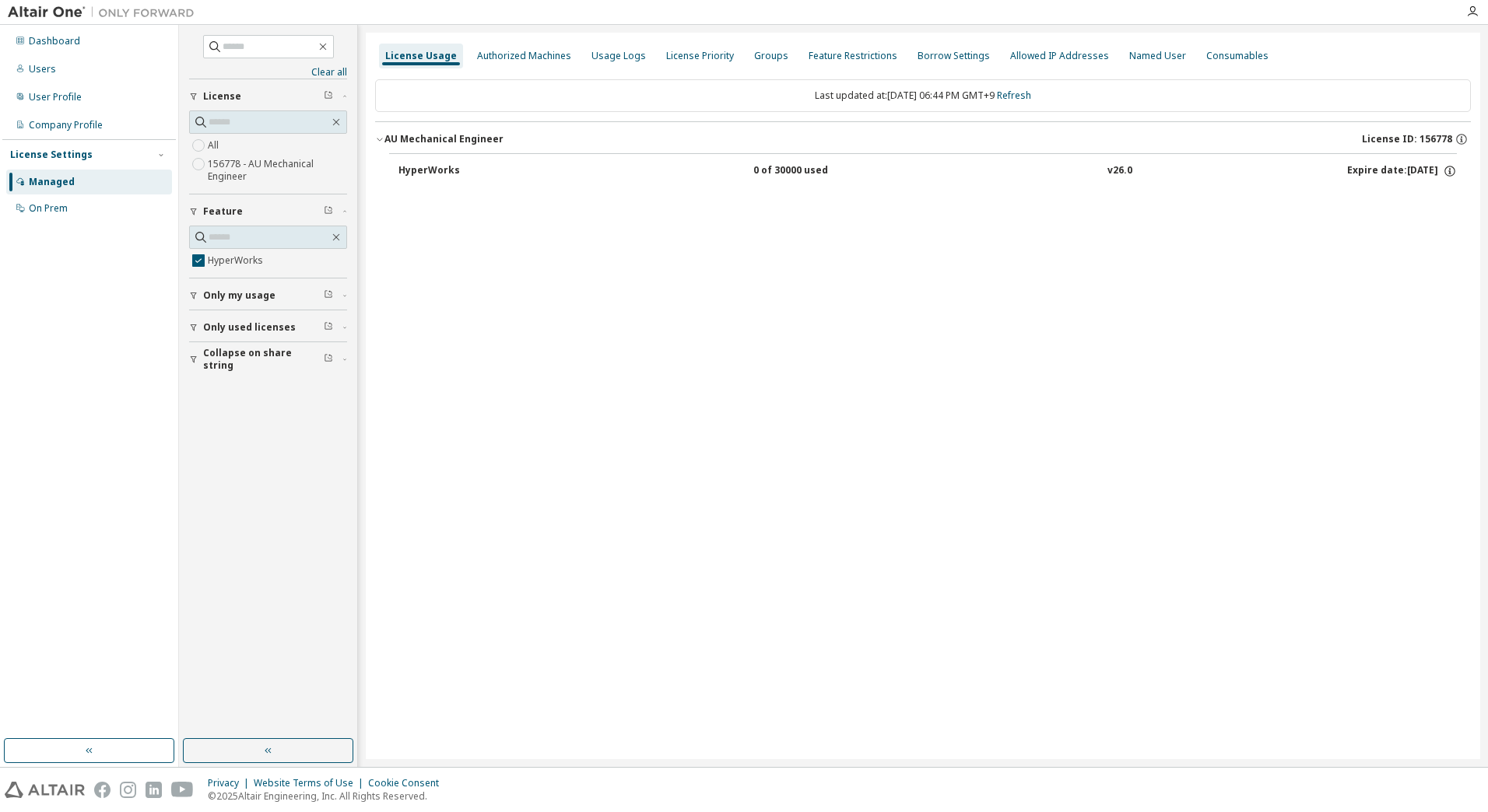
click at [1069, 260] on div "License Usage Authorized Machines Usage Logs License Priority Groups Feature Re…" at bounding box center [922, 396] width 1114 height 727
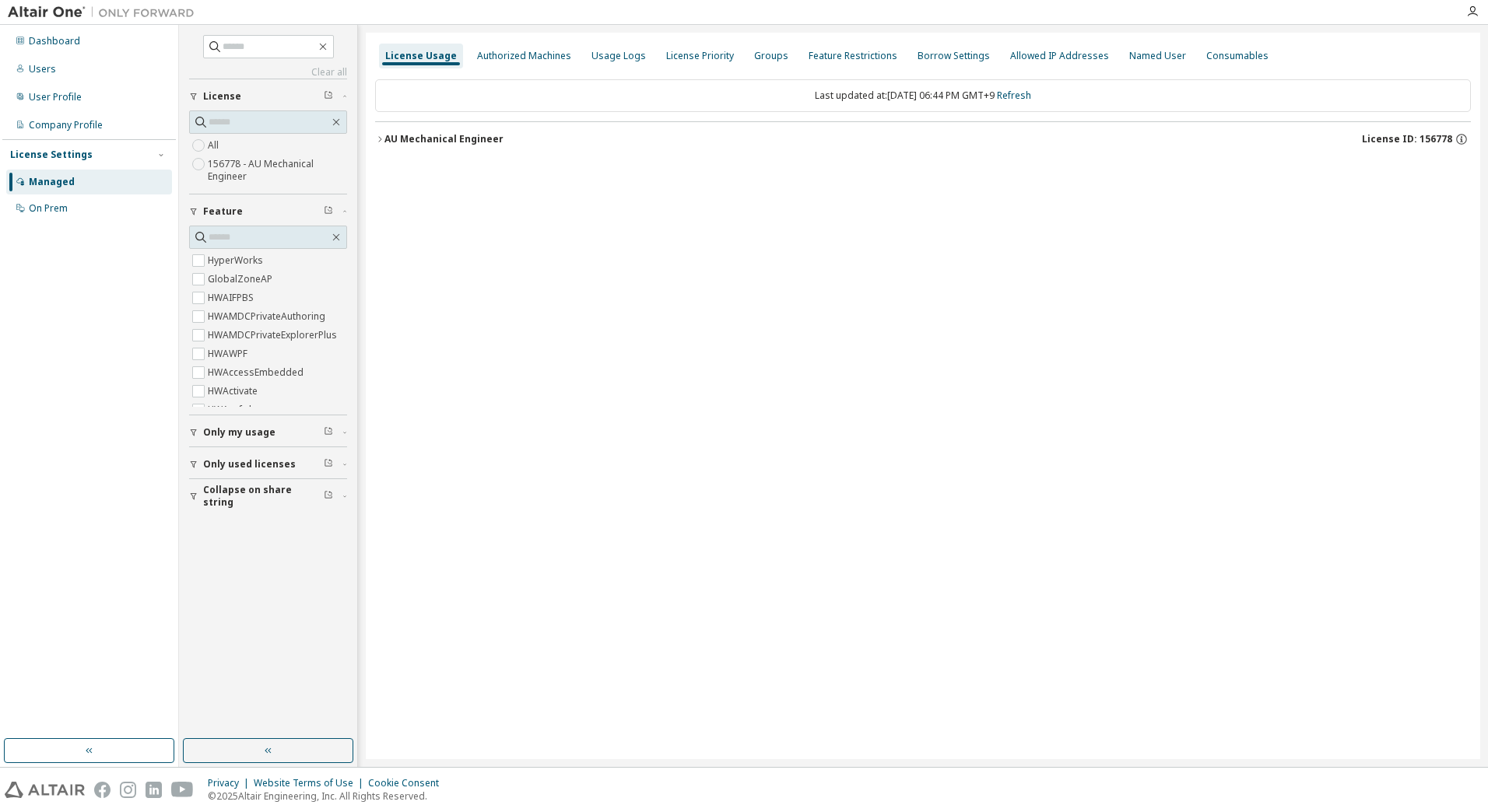
click at [387, 135] on div "AU Mechanical Engineer" at bounding box center [444, 139] width 119 height 12
